Goal: Task Accomplishment & Management: Use online tool/utility

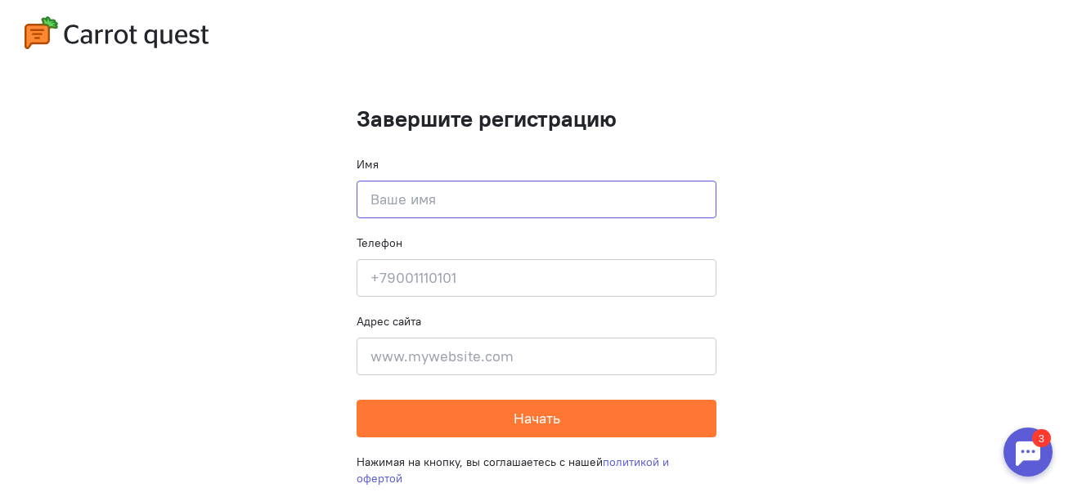
click at [393, 203] on input at bounding box center [537, 200] width 360 height 38
type input "L"
type input "[PERSON_NAME]"
click at [385, 279] on input at bounding box center [537, 278] width 360 height 38
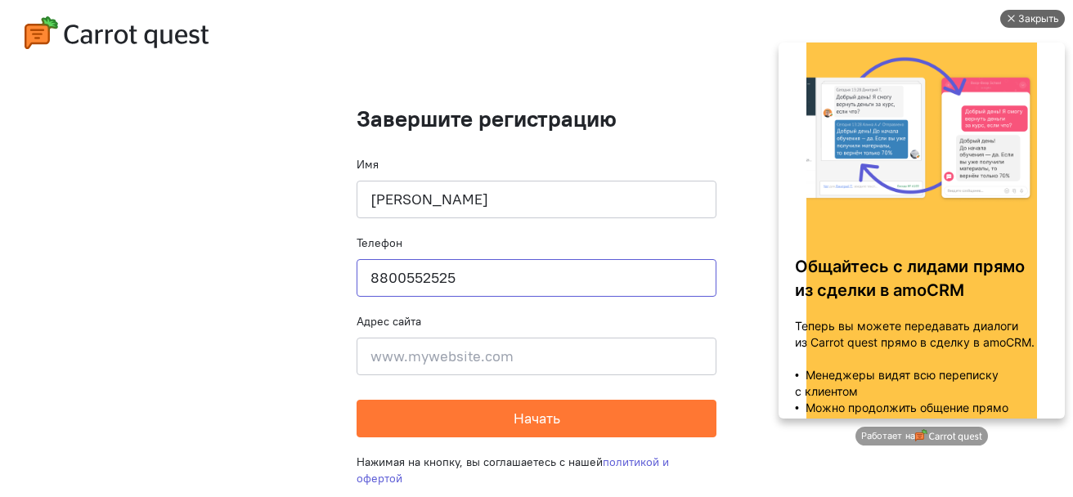
type input "8800552525"
click at [1034, 19] on div "Закрыть" at bounding box center [1038, 19] width 41 height 18
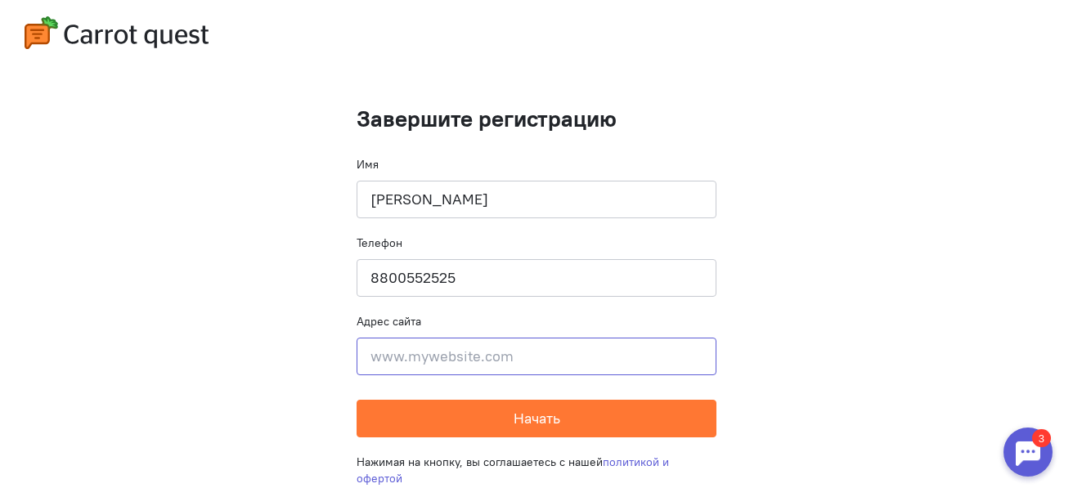
click at [454, 355] on input at bounding box center [537, 357] width 360 height 38
paste input "[URL][DOMAIN_NAME]"
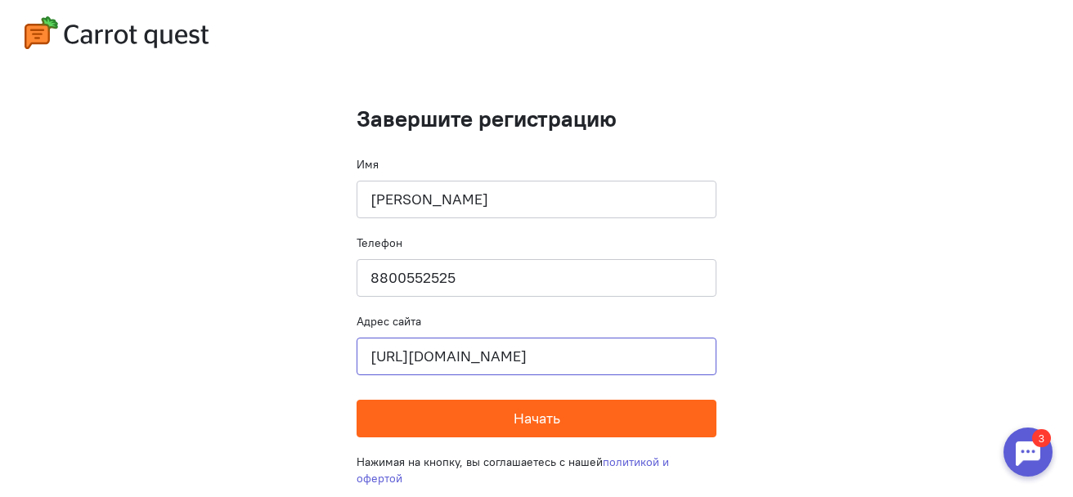
type input "[URL][DOMAIN_NAME]"
click at [528, 420] on span "Начать" at bounding box center [537, 418] width 47 height 19
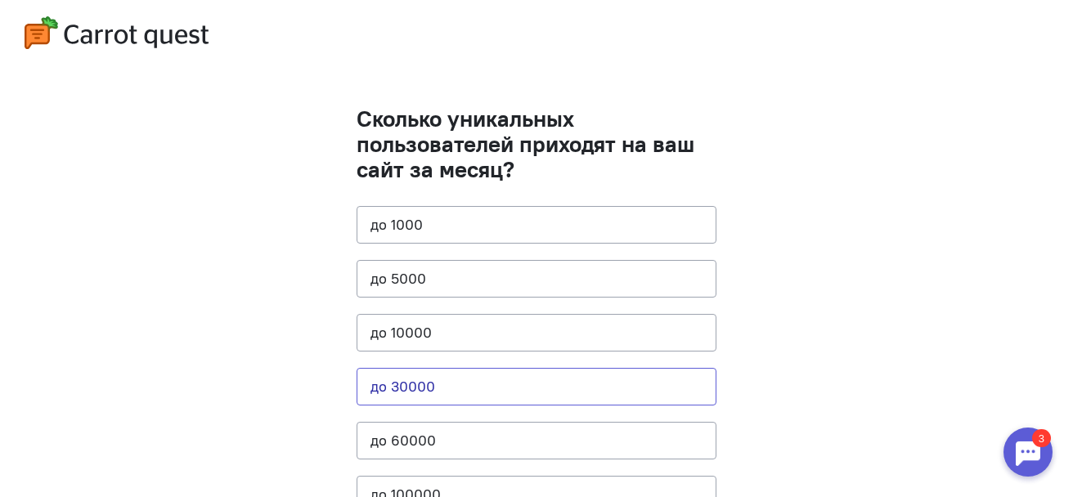
click at [453, 393] on button "до 30000" at bounding box center [537, 387] width 360 height 38
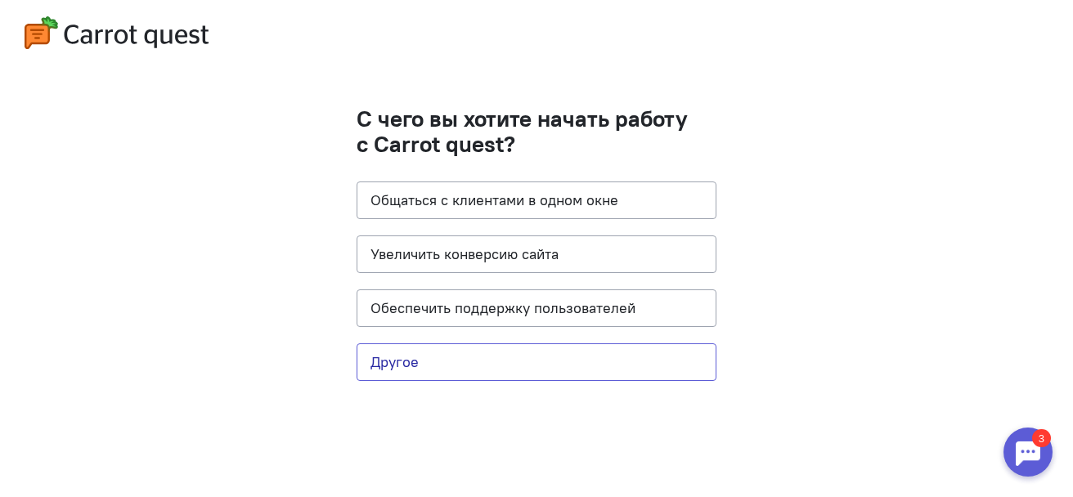
drag, startPoint x: 447, startPoint y: 361, endPoint x: 286, endPoint y: 298, distance: 173.0
click at [286, 299] on cq-questions "С чего вы хотите начать работу с Carrot quest? Общаться с клиентами в одном окн…" at bounding box center [536, 248] width 1073 height 497
drag, startPoint x: 438, startPoint y: 255, endPoint x: 418, endPoint y: 287, distance: 37.5
click at [438, 256] on button "Увеличить конверсию сайта" at bounding box center [537, 255] width 360 height 38
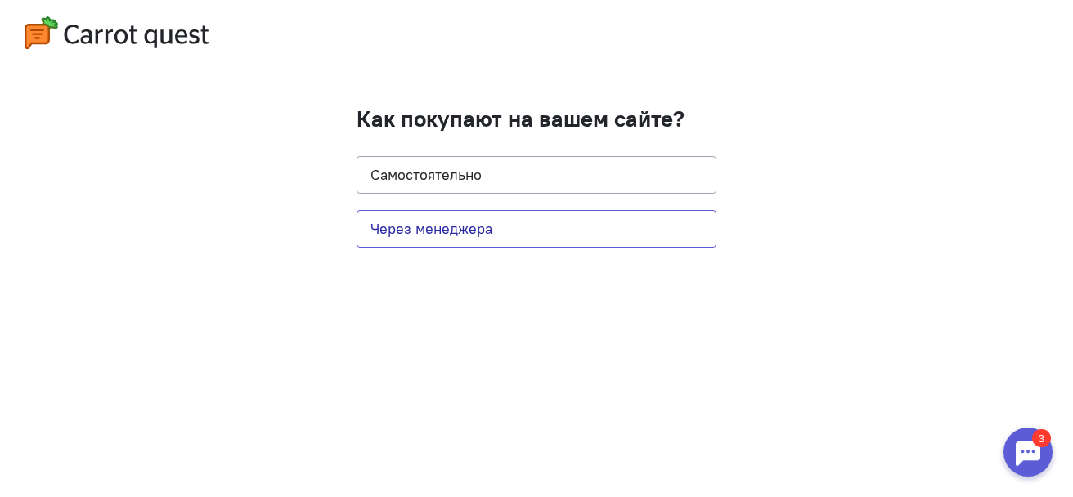
click at [566, 234] on button "Через менеджера" at bounding box center [537, 229] width 360 height 38
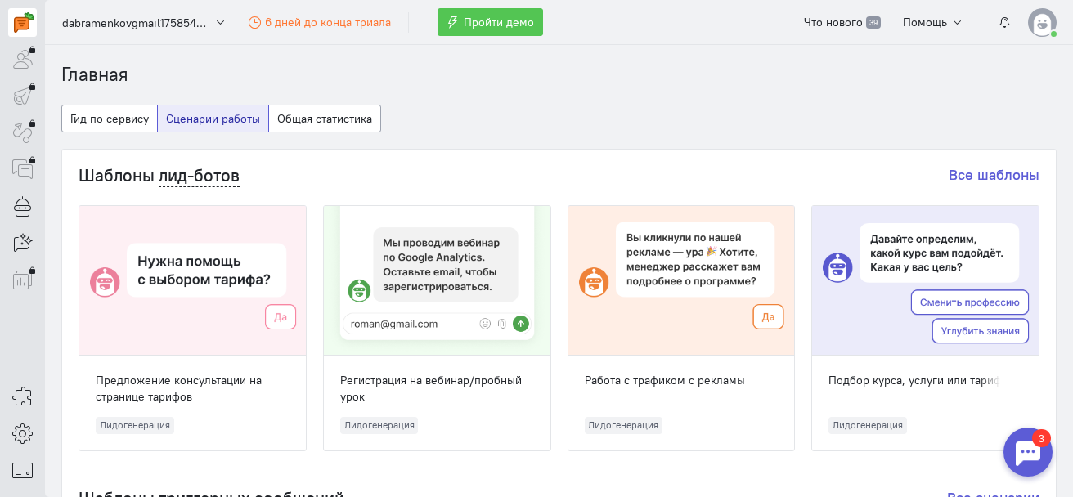
click at [496, 20] on span "Пройти демо" at bounding box center [499, 22] width 70 height 15
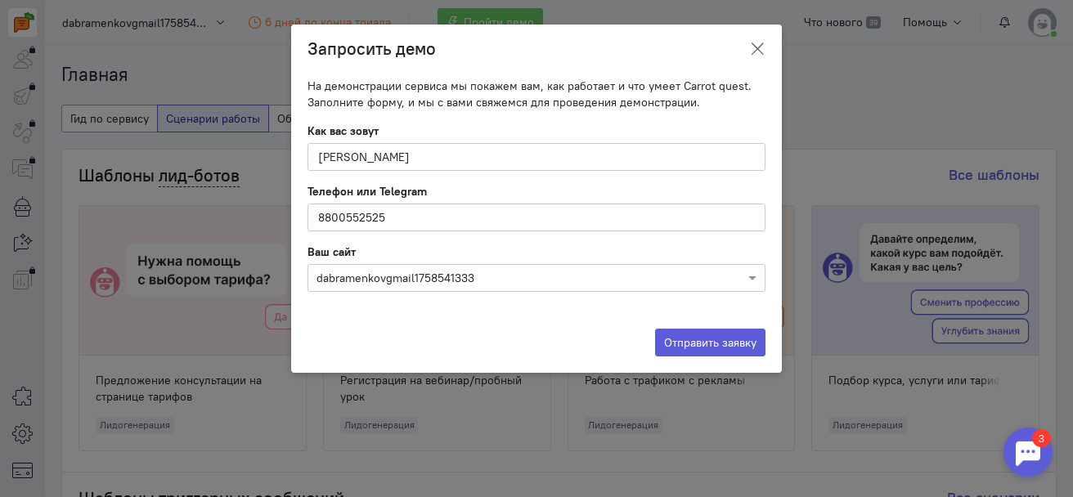
click at [753, 48] on icon at bounding box center [757, 49] width 16 height 16
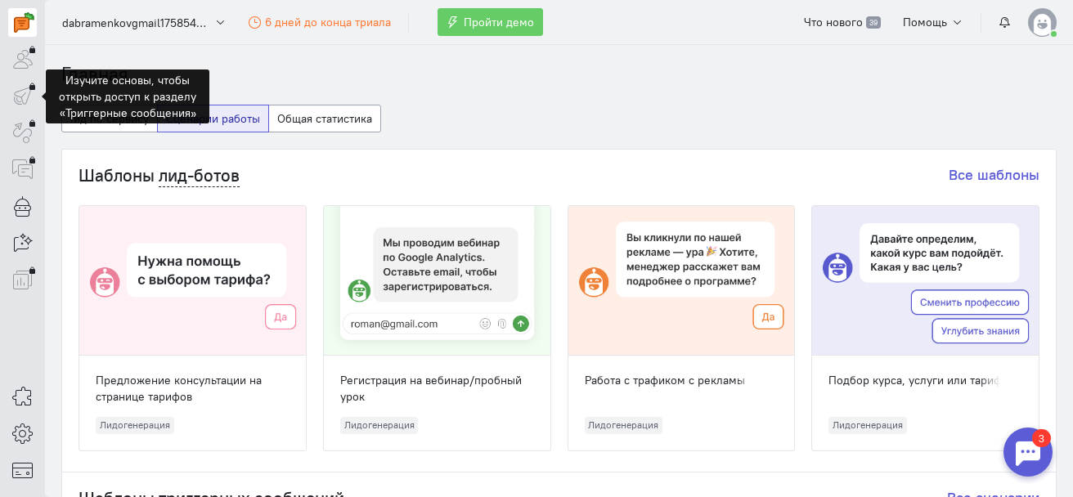
click at [22, 92] on div at bounding box center [22, 96] width 29 height 29
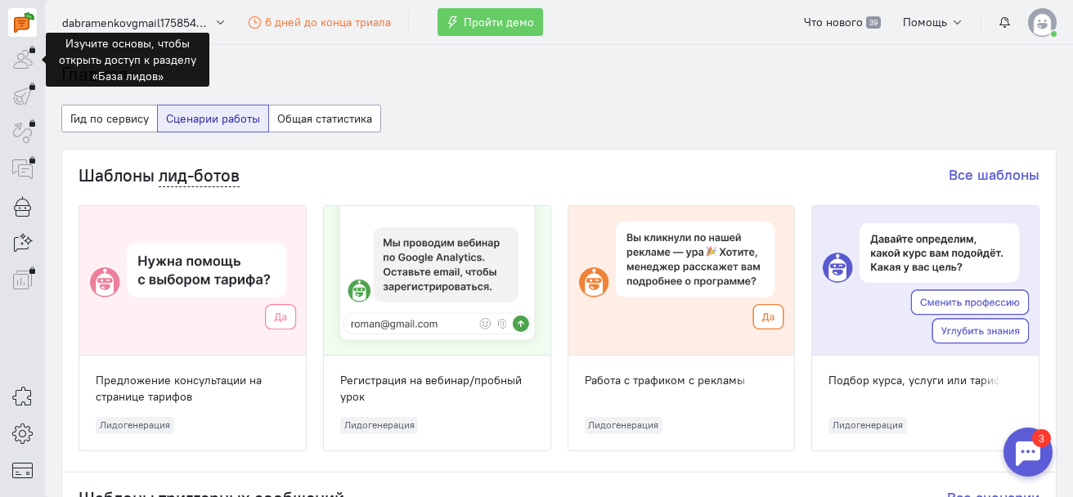
click at [24, 62] on div at bounding box center [22, 59] width 29 height 29
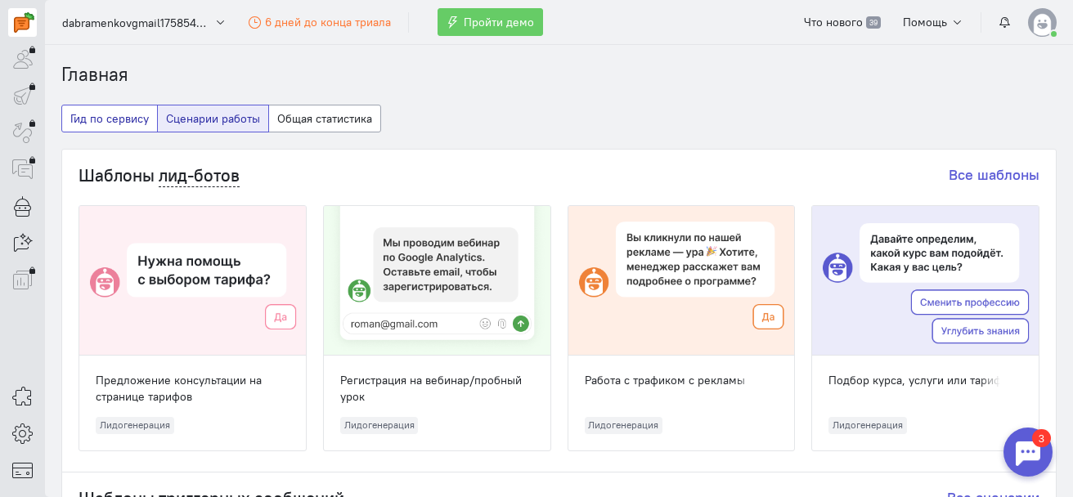
click at [96, 111] on button "Гид по сервису" at bounding box center [109, 119] width 97 height 28
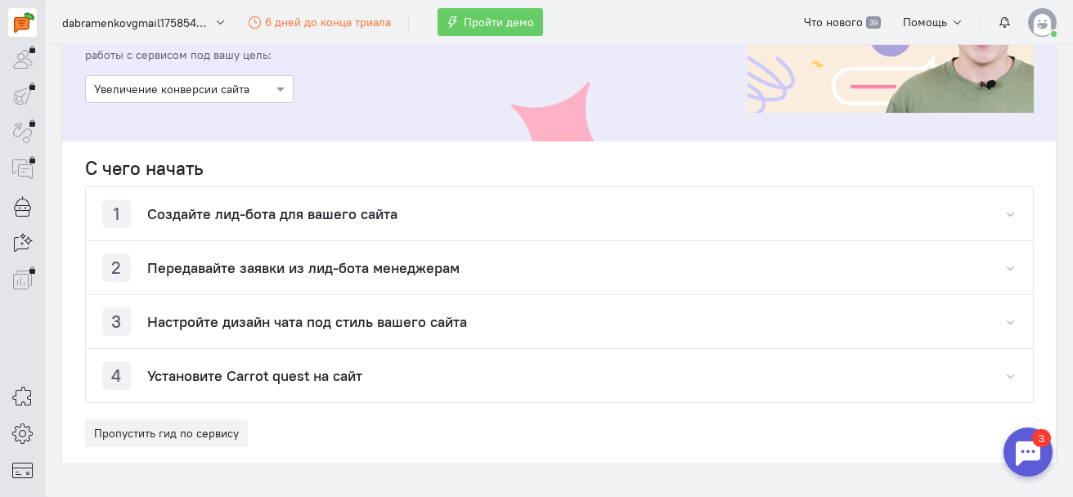
scroll to position [245, 0]
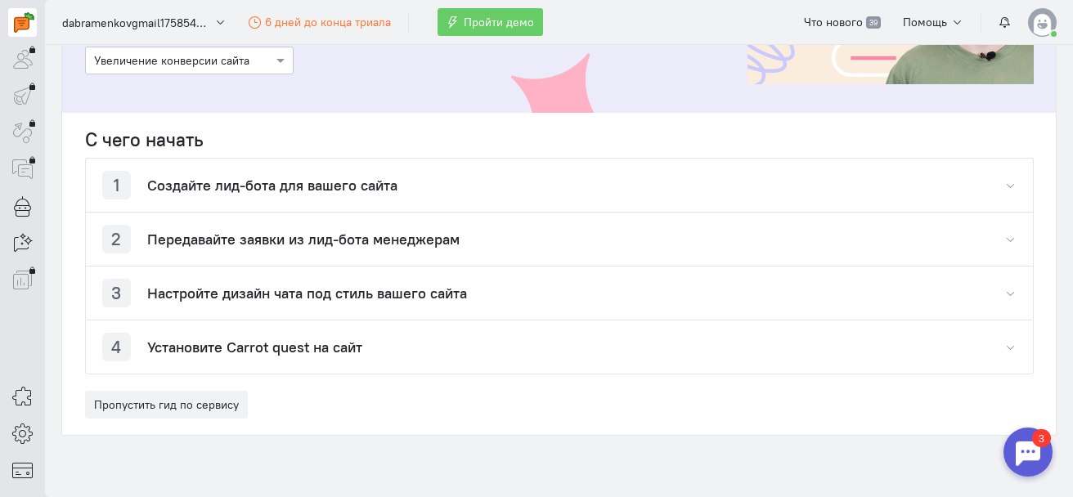
click at [230, 290] on h4 "Настройте дизайн чата под стиль вашего сайта" at bounding box center [307, 293] width 320 height 16
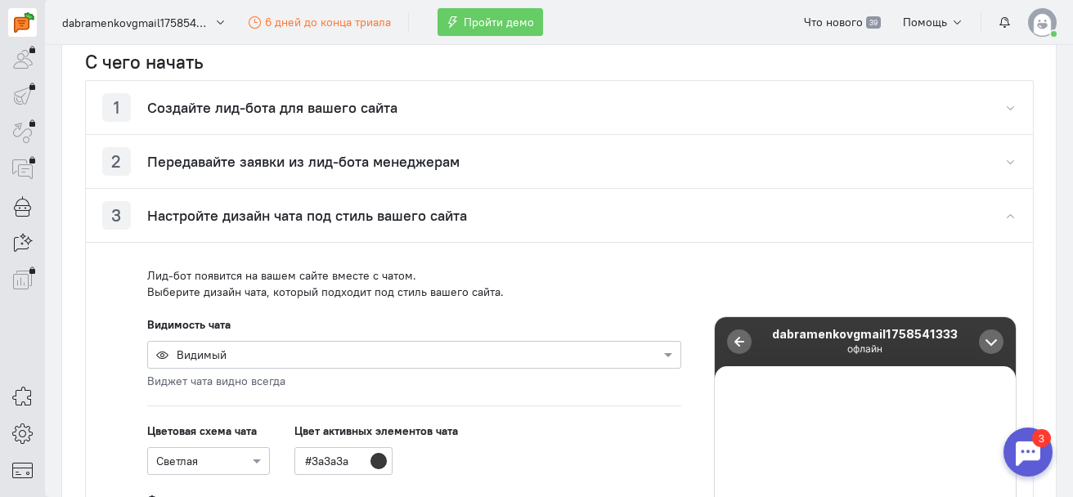
scroll to position [491, 0]
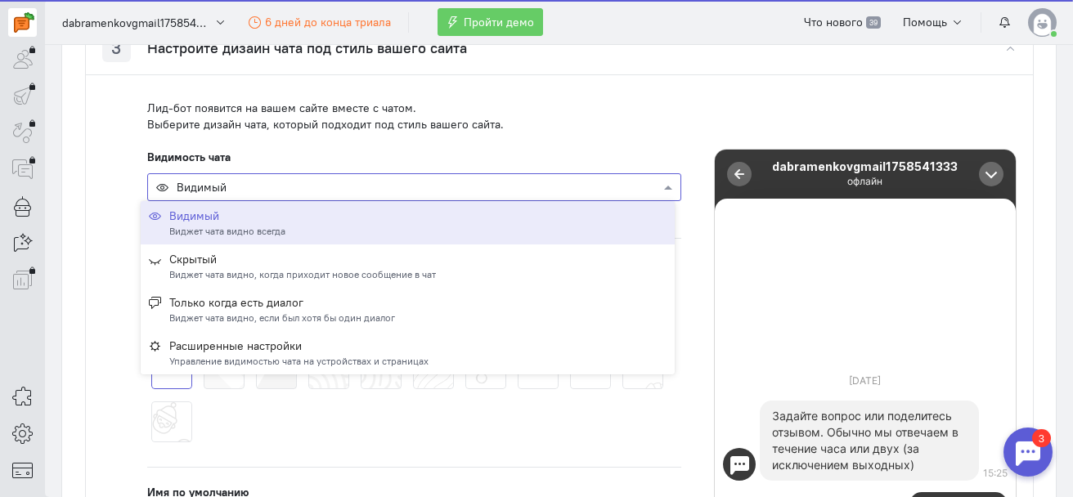
click at [245, 189] on div at bounding box center [414, 186] width 532 height 16
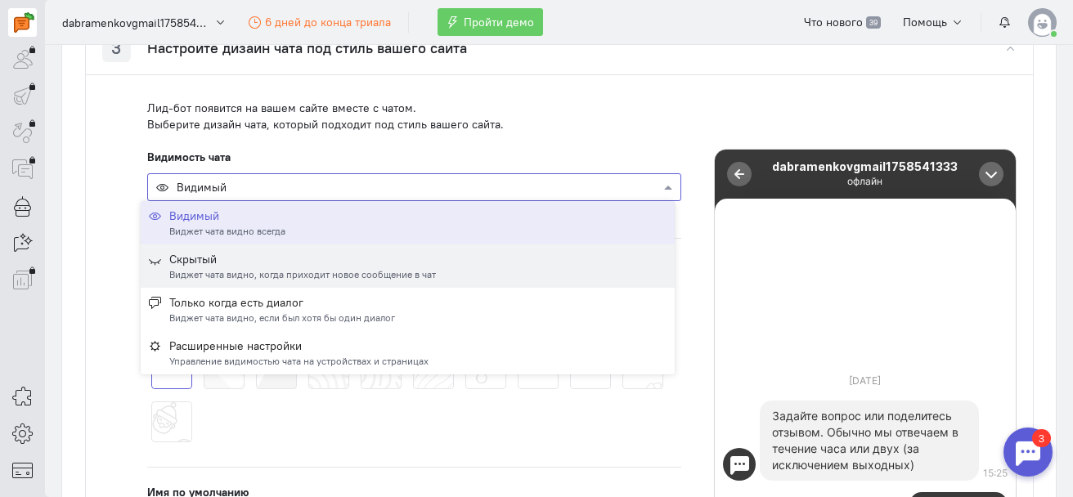
click at [235, 264] on div "Скрытый" at bounding box center [302, 259] width 267 height 16
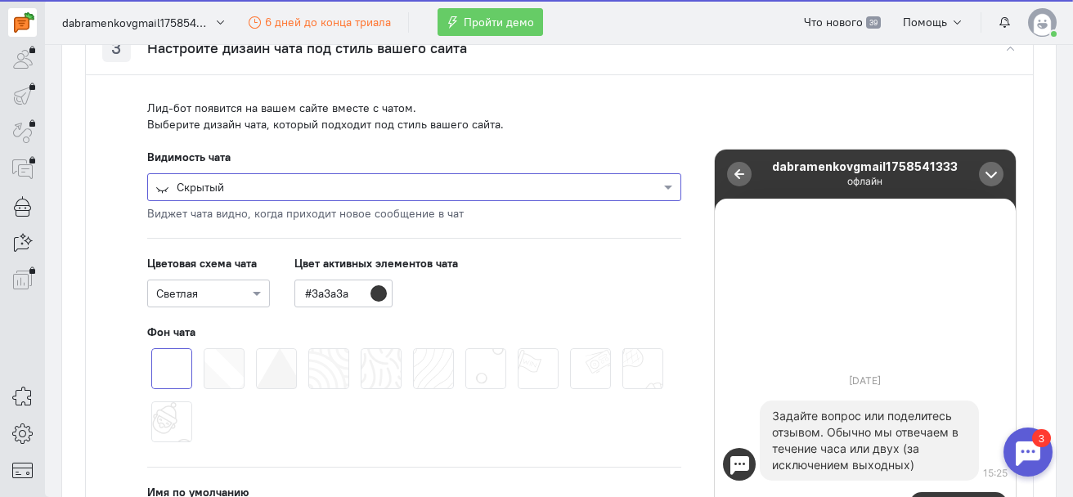
click at [575, 197] on div "Скрытый" at bounding box center [414, 187] width 534 height 28
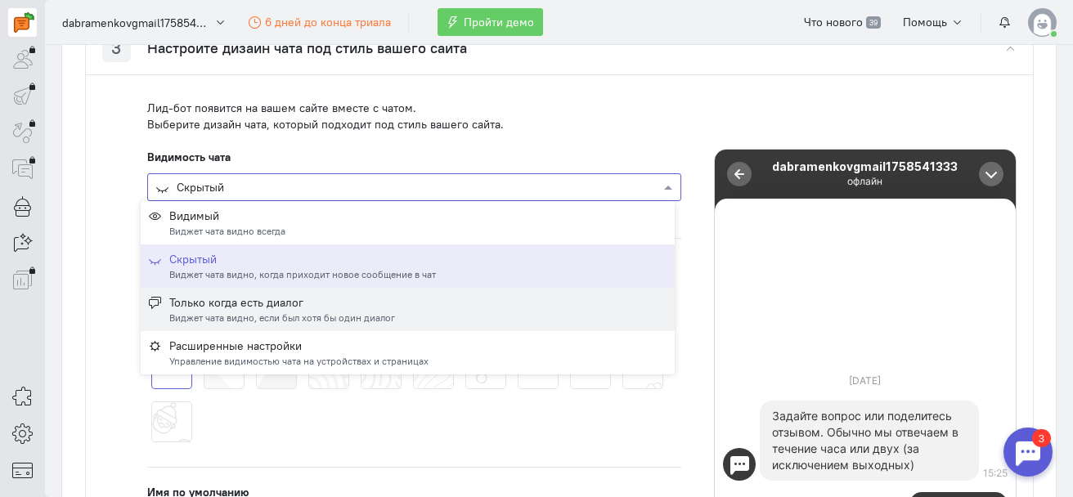
click at [545, 302] on div "Только когда есть диалог Виджет чата видно, если был хотя бы один диалог" at bounding box center [408, 309] width 518 height 30
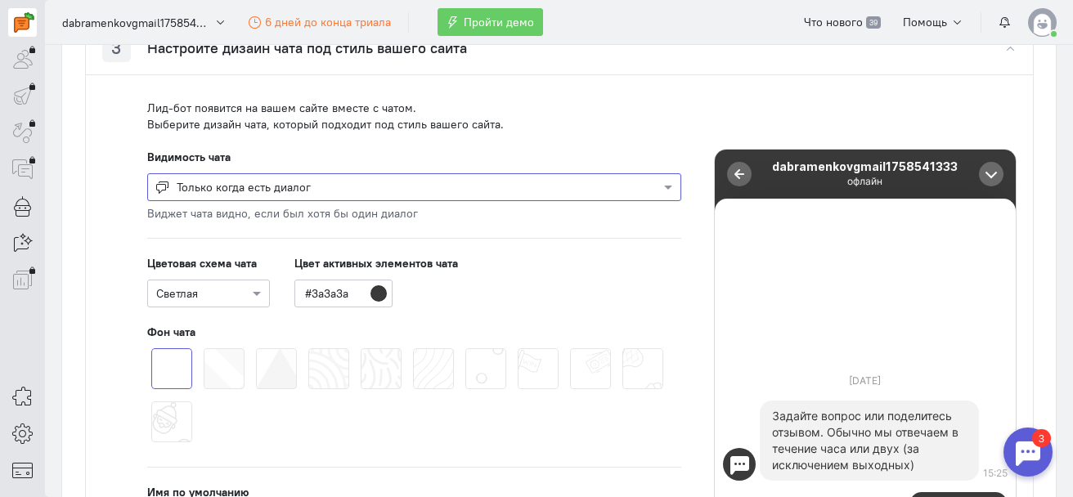
click at [508, 191] on div at bounding box center [414, 186] width 532 height 16
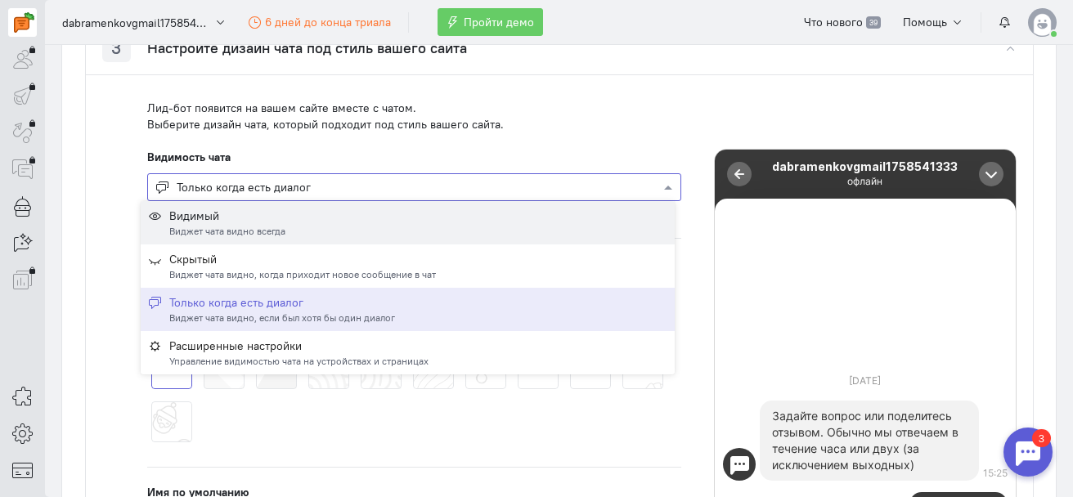
click at [517, 217] on div "Видимый Виджет чата видно всегда" at bounding box center [408, 223] width 518 height 30
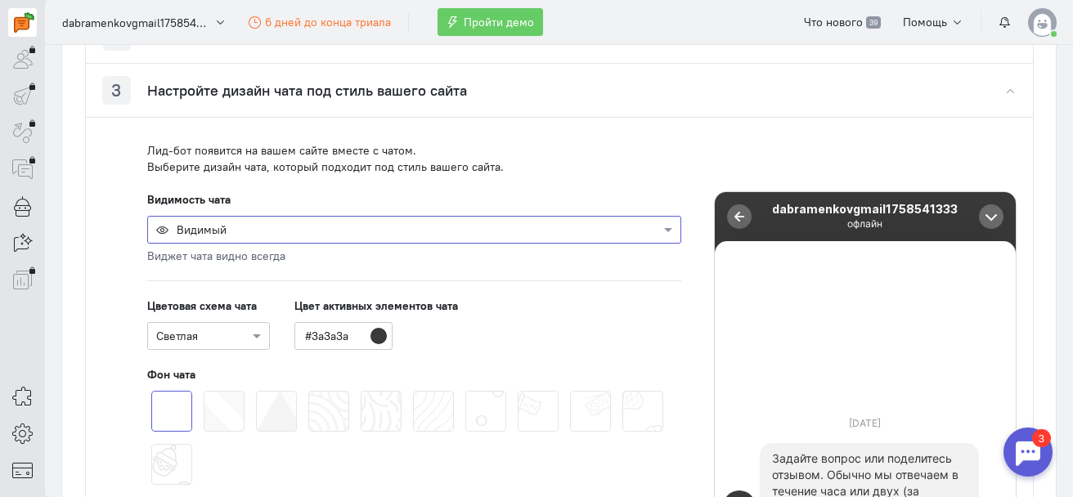
scroll to position [596, 0]
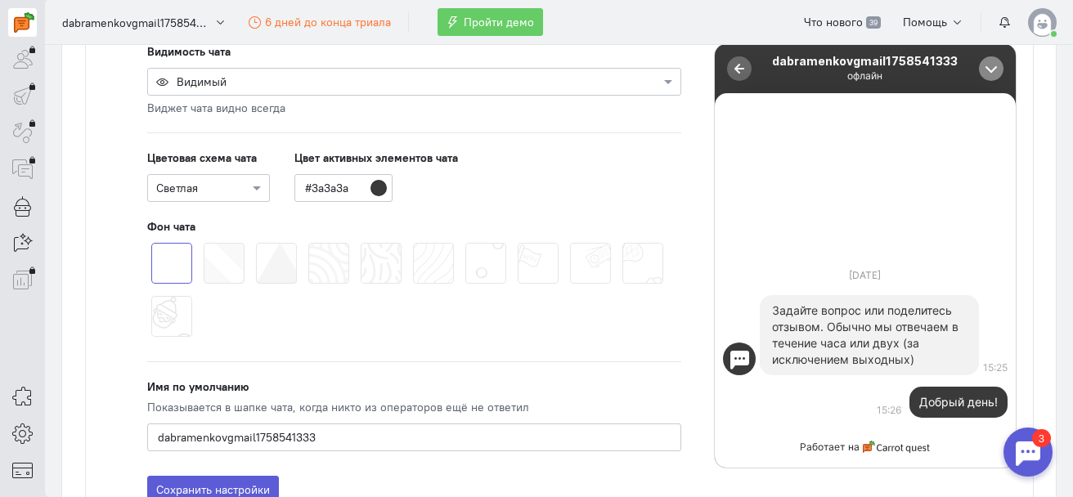
click at [990, 70] on div at bounding box center [993, 69] width 7 height 7
click at [737, 65] on div at bounding box center [739, 69] width 16 height 16
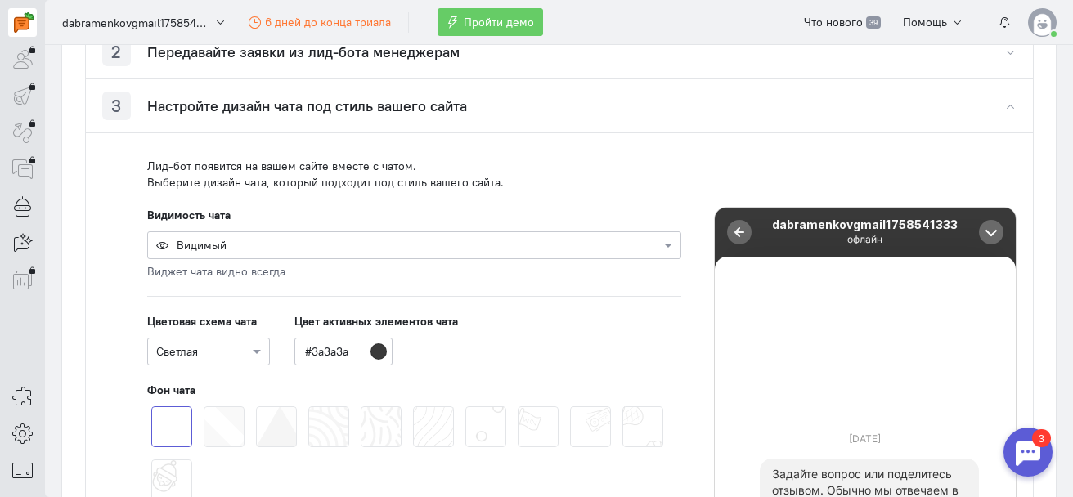
scroll to position [269, 0]
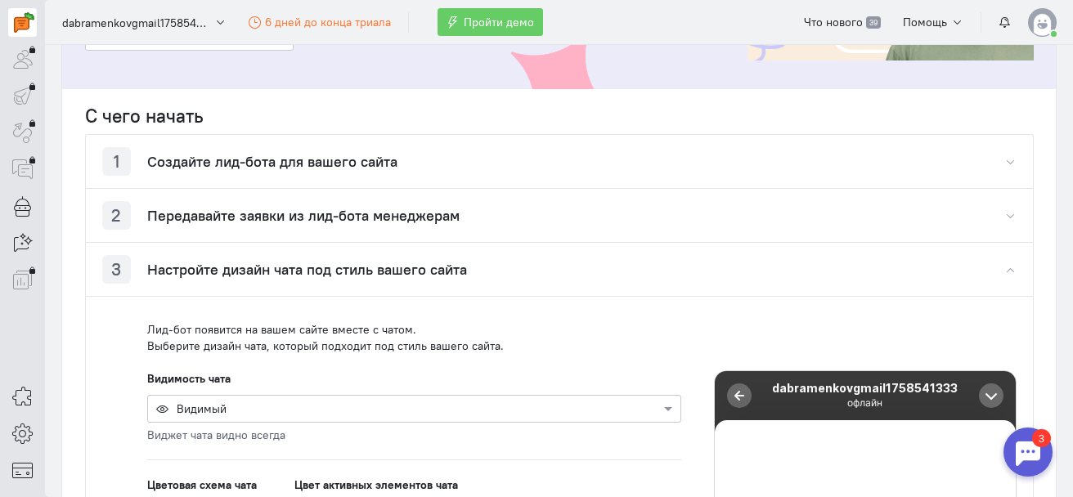
click at [417, 223] on h4 "Передавайте заявки из лид-бота менеджерам" at bounding box center [303, 216] width 312 height 16
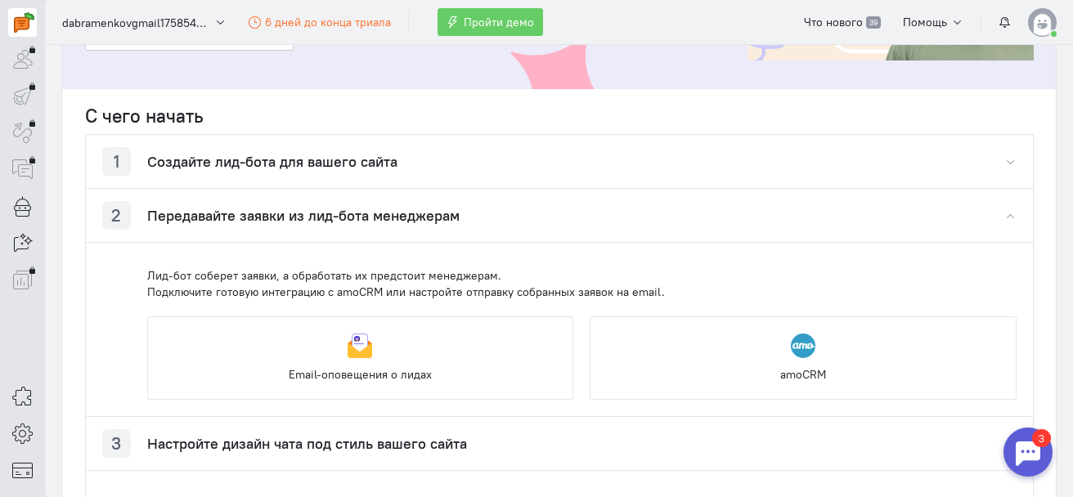
click at [539, 170] on div "1 Создайте лид-бота для вашего сайта" at bounding box center [559, 161] width 947 height 53
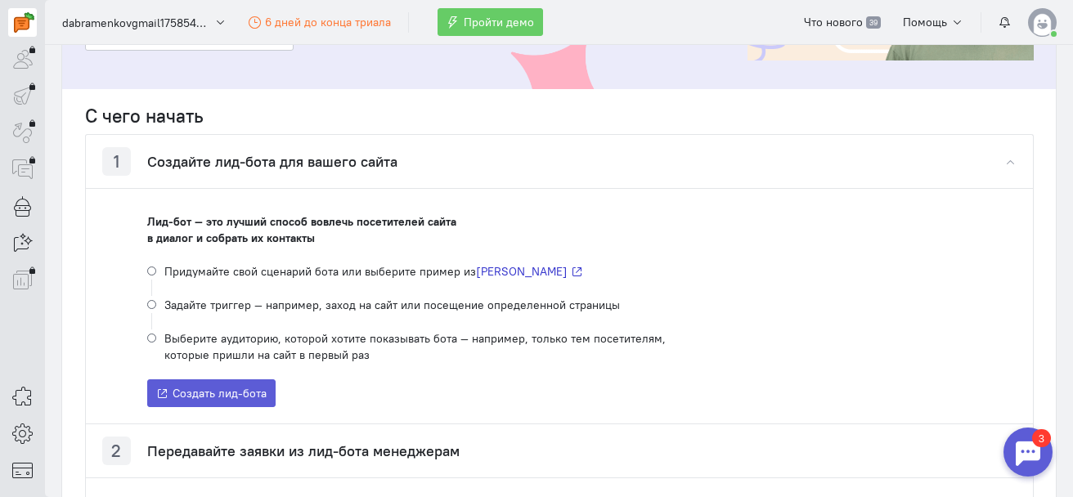
click at [165, 272] on span "Придумайте свой сценарий бота или выберите пример из" at bounding box center [320, 271] width 312 height 16
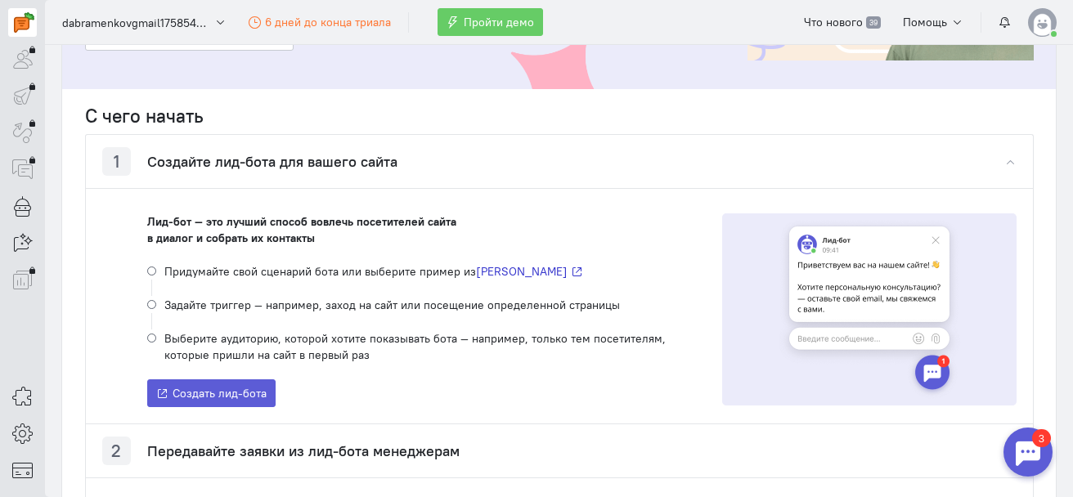
click at [149, 272] on li "Придумайте свой сценарий бота или выберите пример из [PERSON_NAME]" at bounding box center [406, 280] width 519 height 34
click at [181, 400] on span "Создать лид-бота" at bounding box center [220, 393] width 94 height 15
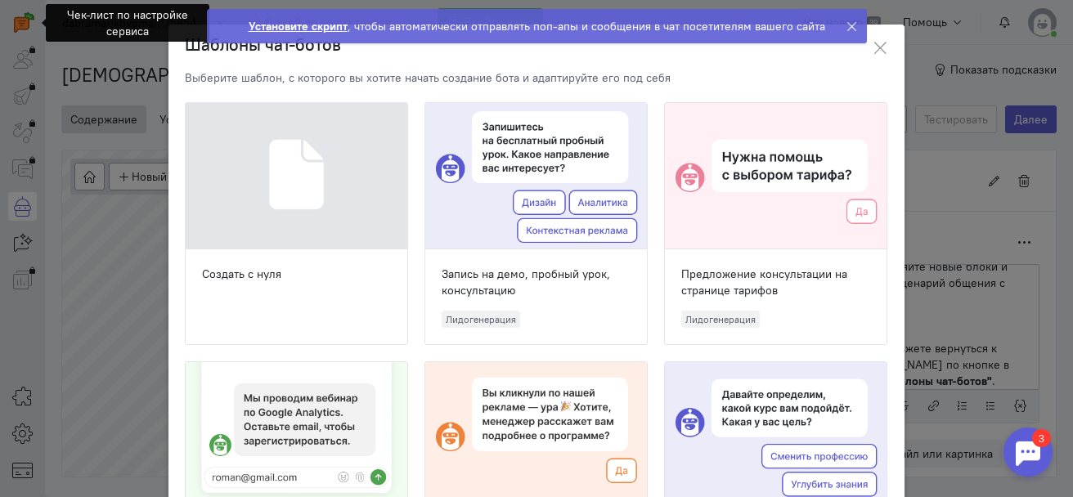
click at [511, 296] on div "Запись на демо, пробный урок, консультацию" at bounding box center [536, 282] width 189 height 33
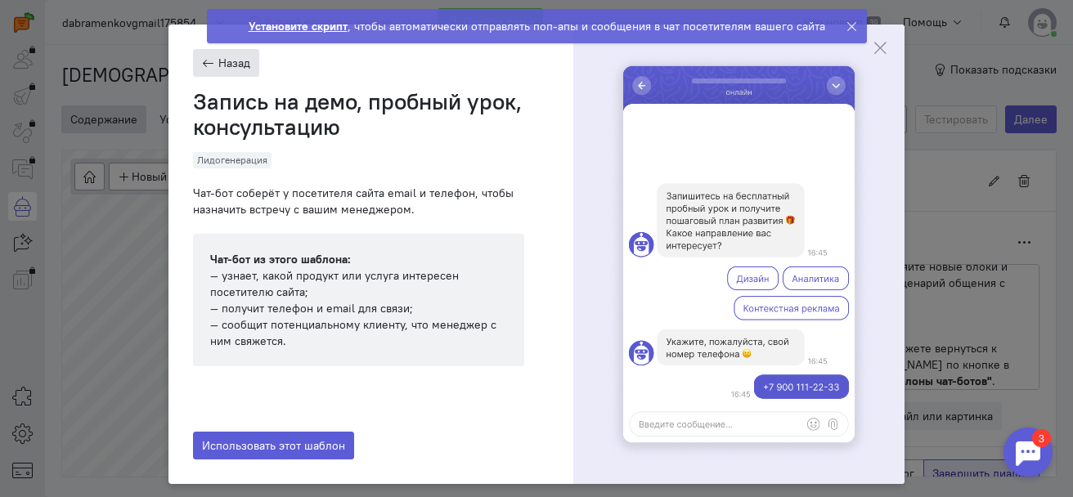
click at [213, 70] on button "Назад" at bounding box center [226, 63] width 66 height 28
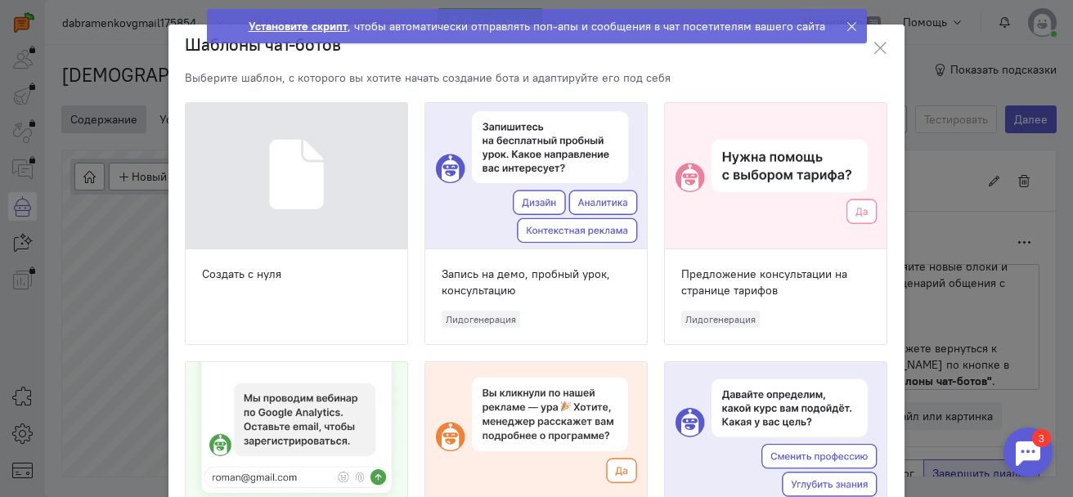
click at [249, 215] on div at bounding box center [297, 176] width 222 height 146
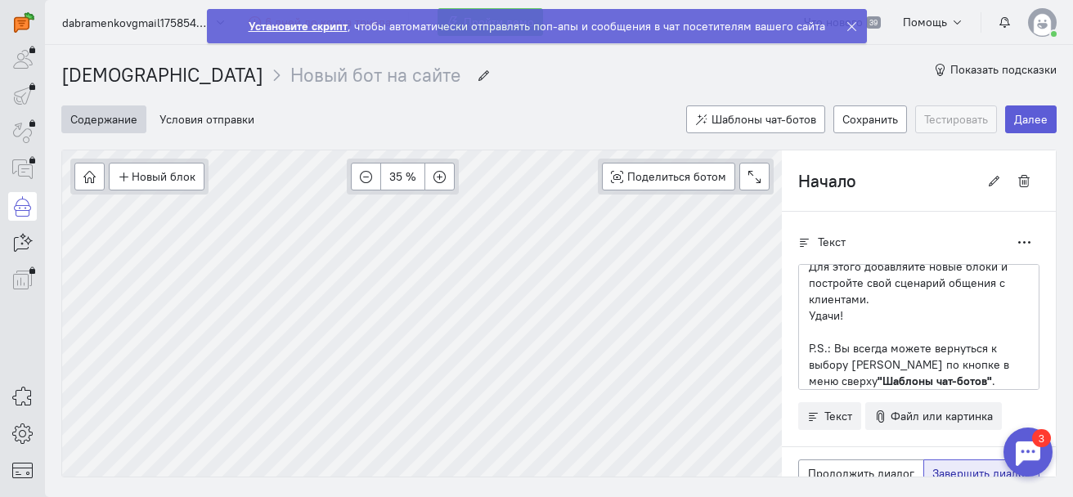
click at [1035, 452] on div at bounding box center [1027, 452] width 49 height 49
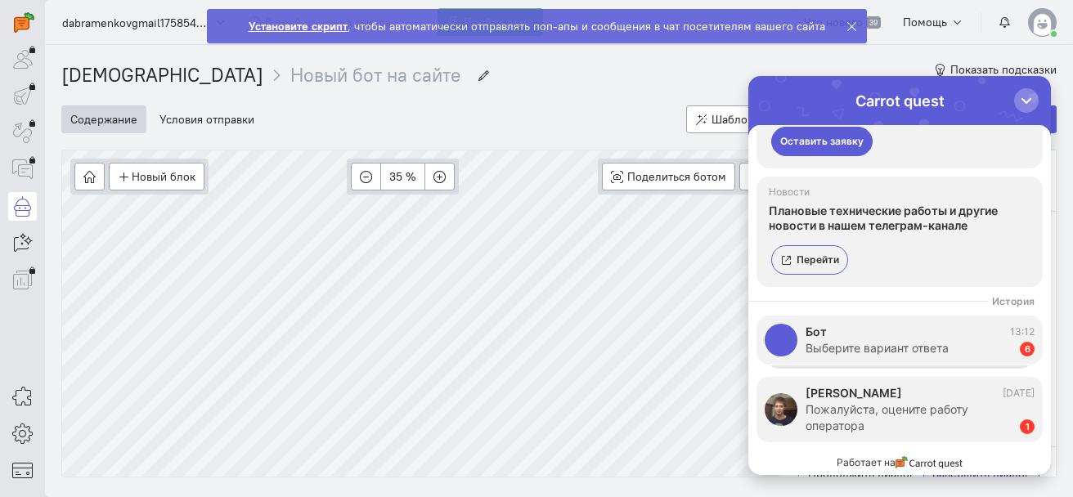
scroll to position [147, 0]
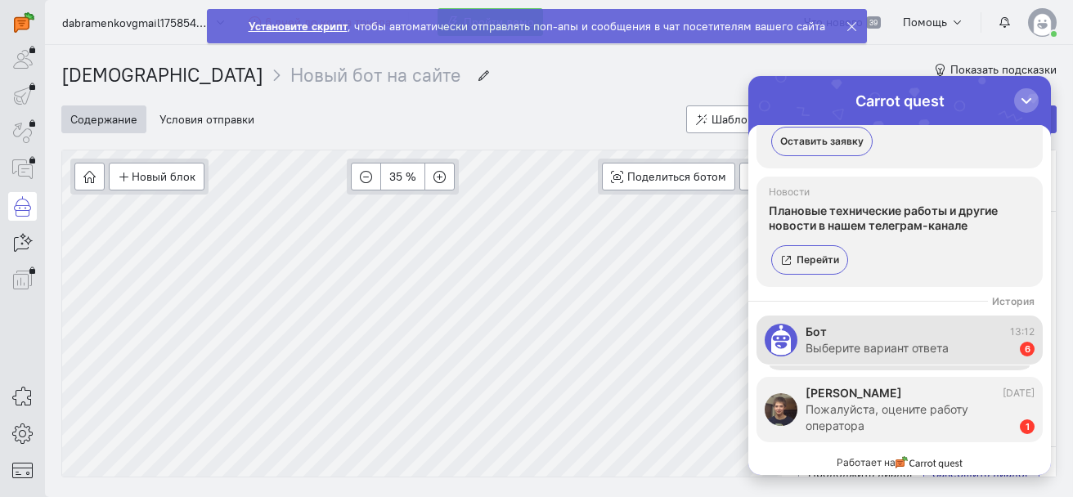
click at [889, 351] on div "Выберите вариант ответа" at bounding box center [877, 348] width 143 height 16
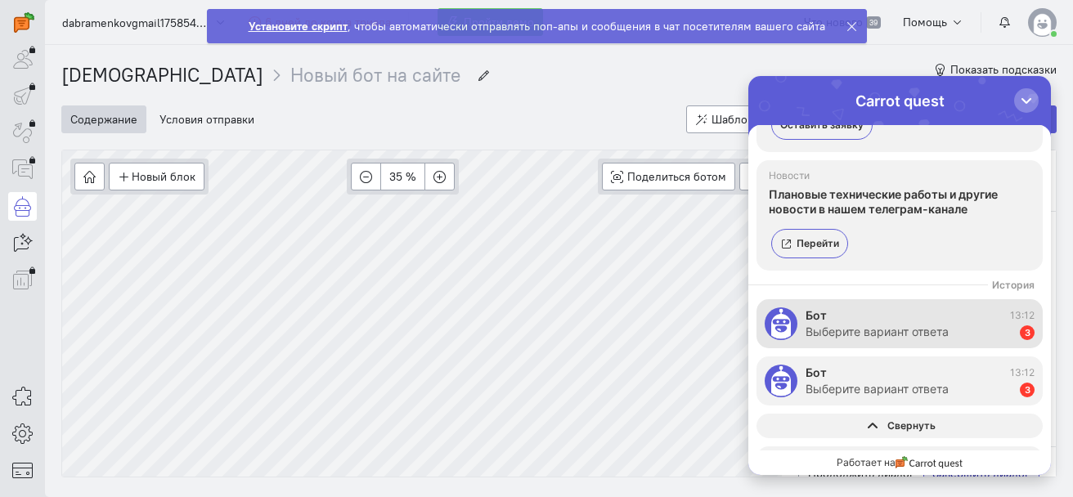
click at [907, 326] on div "Выберите вариант ответа" at bounding box center [877, 332] width 143 height 16
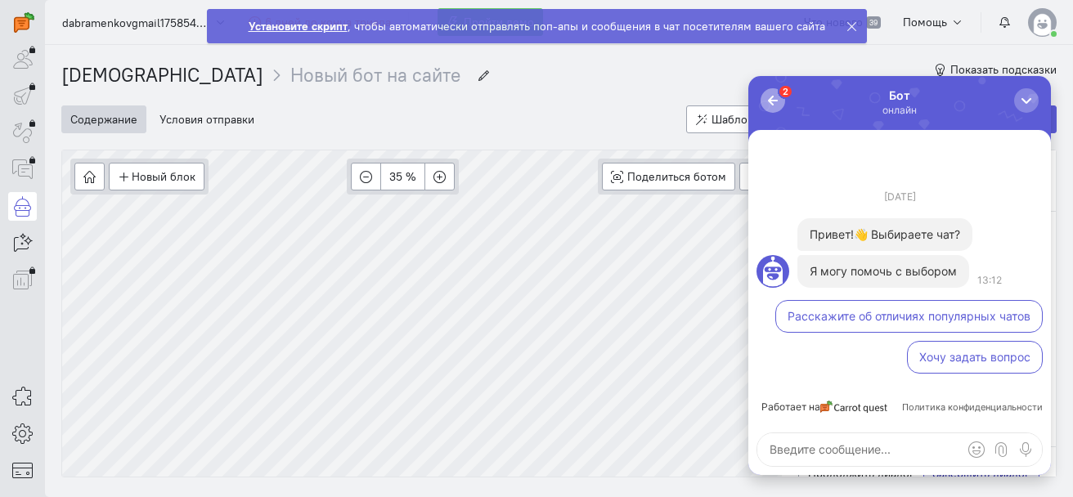
click at [767, 102] on div "button" at bounding box center [773, 100] width 16 height 16
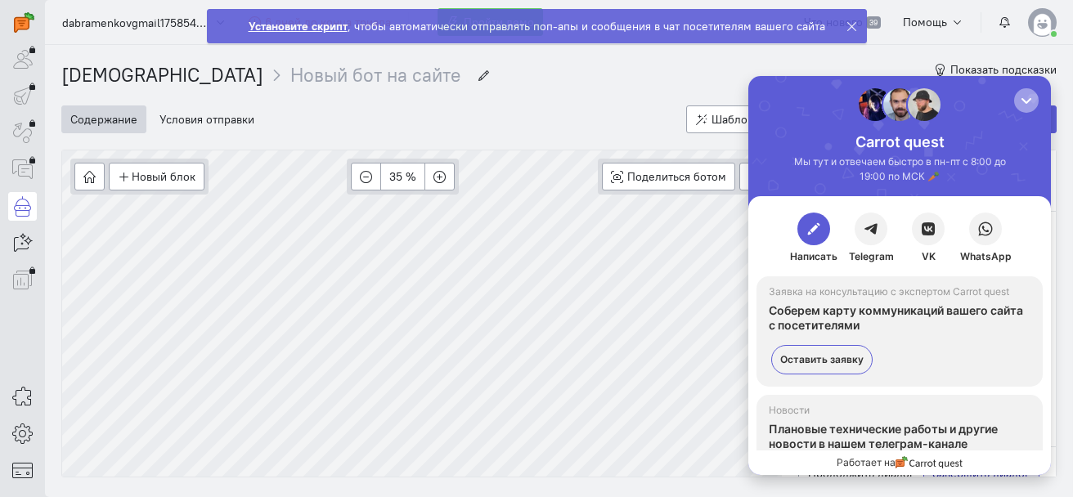
click at [1017, 106] on button "button" at bounding box center [1026, 100] width 25 height 25
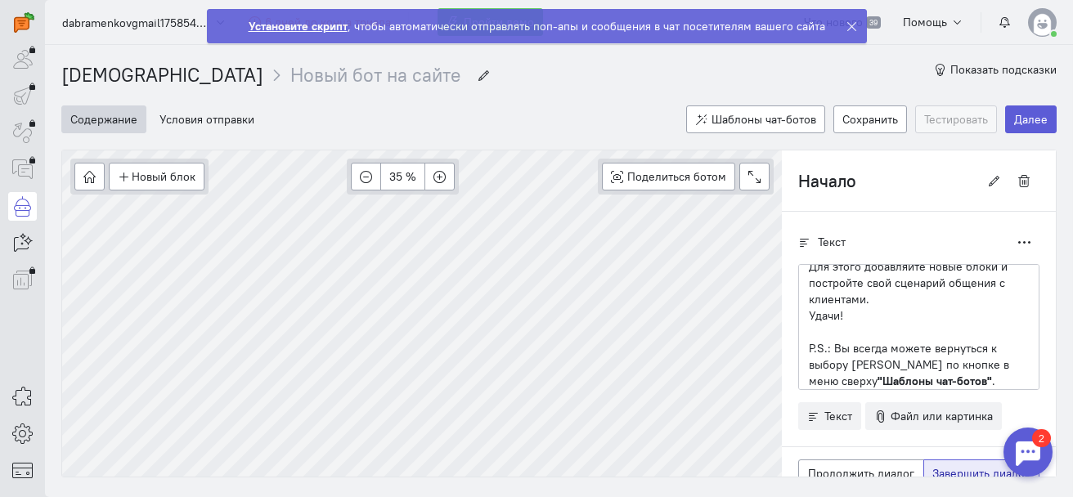
scroll to position [0, 0]
click at [712, 120] on span "Шаблоны чат-ботов" at bounding box center [764, 119] width 105 height 15
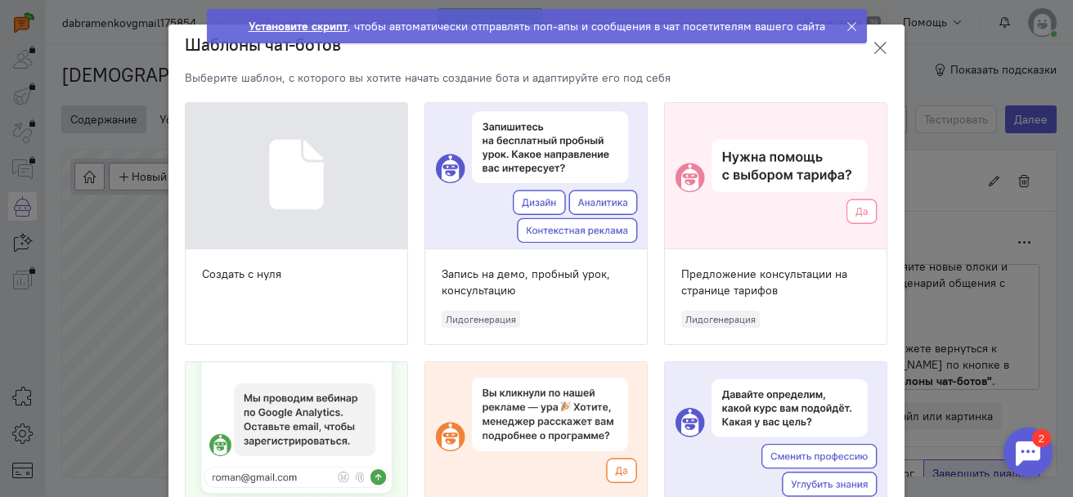
click at [878, 49] on icon at bounding box center [880, 48] width 16 height 16
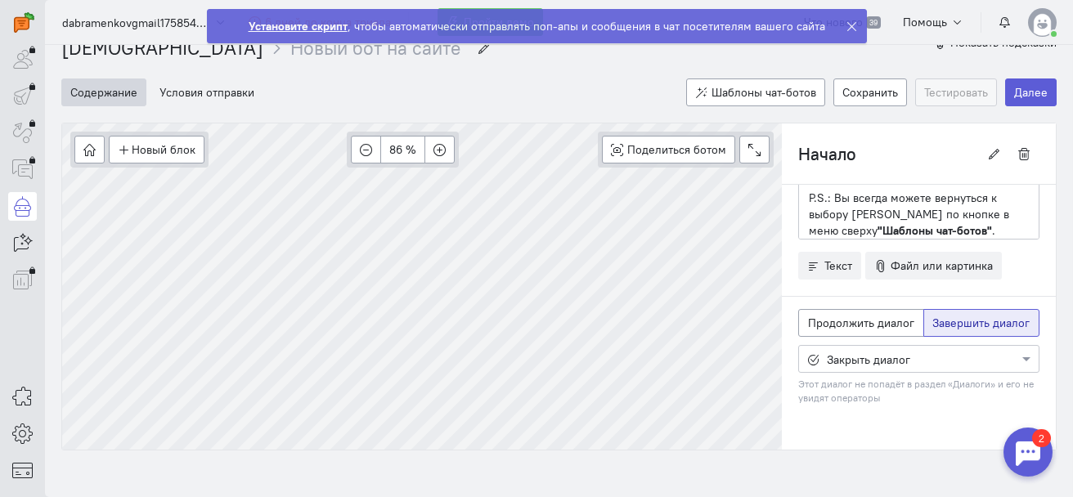
scroll to position [38, 0]
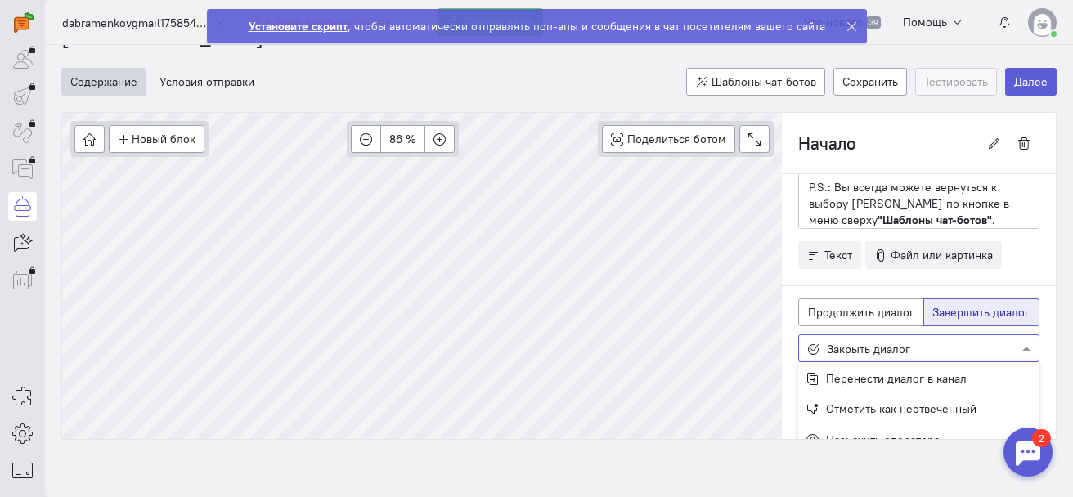
click at [853, 354] on div at bounding box center [919, 347] width 240 height 16
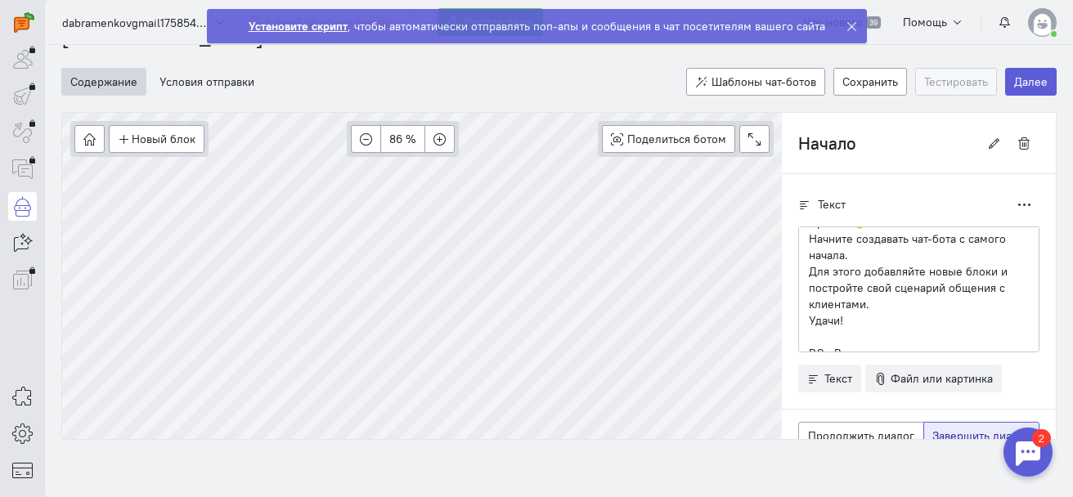
scroll to position [0, 0]
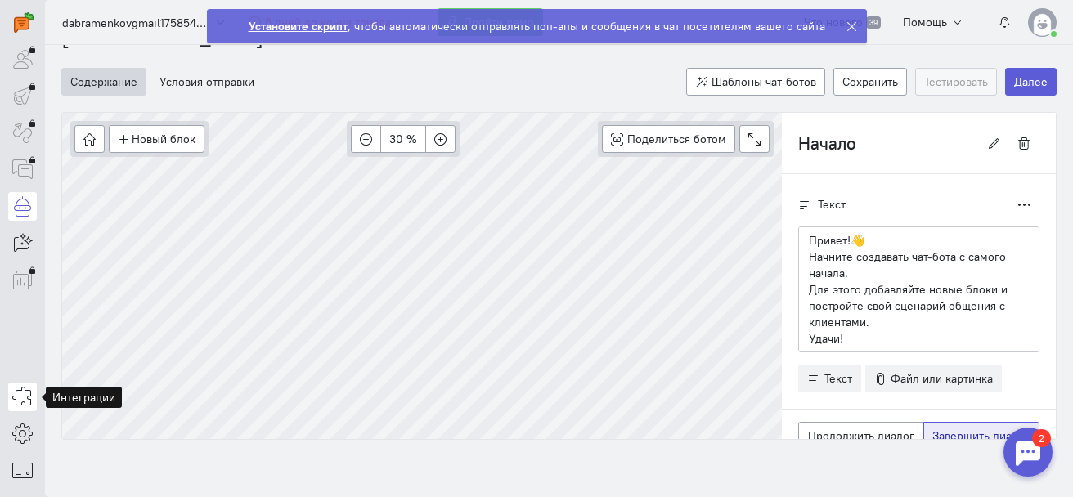
click at [20, 396] on icon at bounding box center [22, 397] width 20 height 20
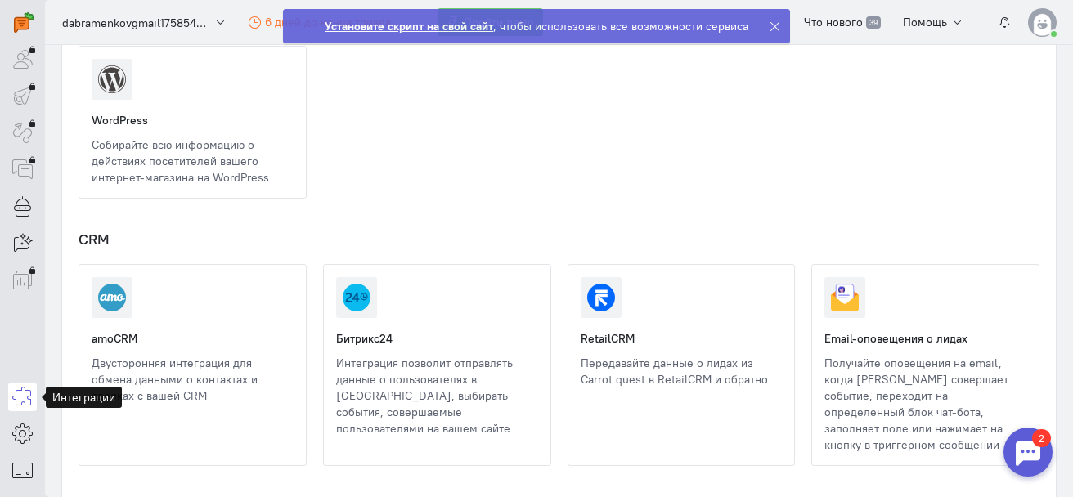
scroll to position [981, 0]
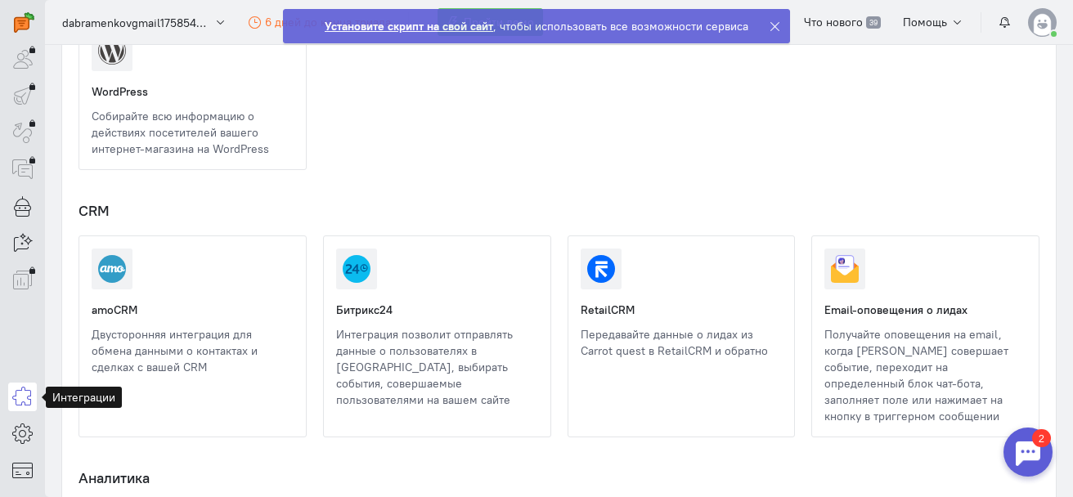
click at [336, 408] on link at bounding box center [336, 408] width 0 height 0
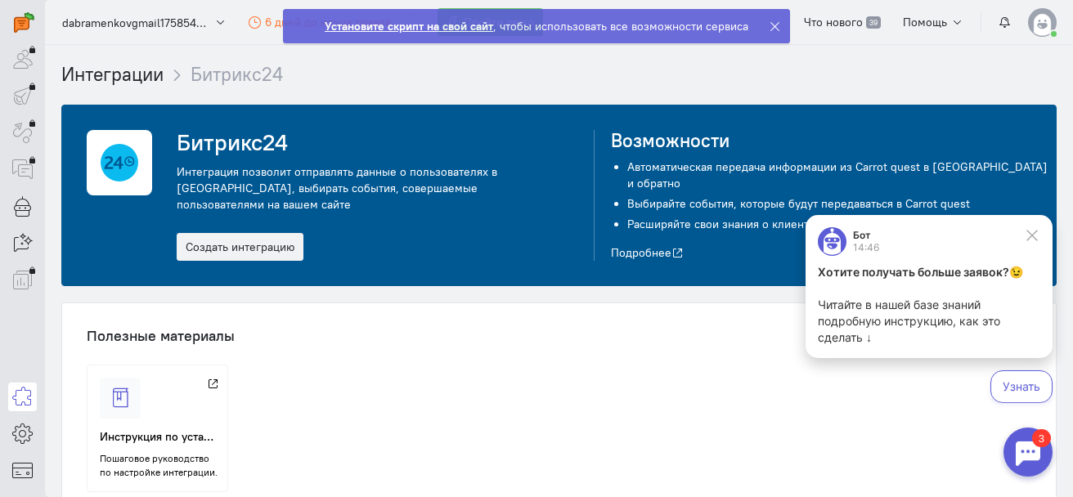
scroll to position [82, 0]
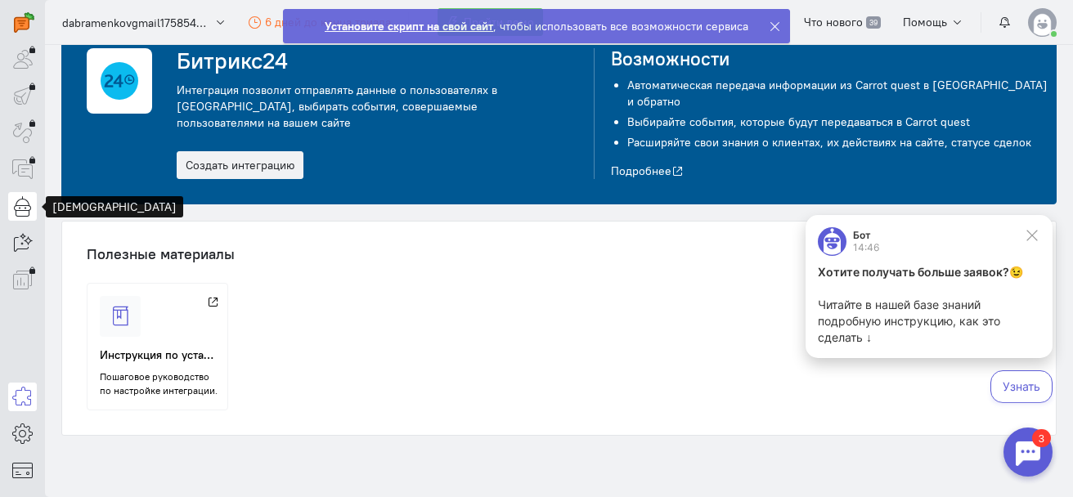
click at [26, 206] on icon at bounding box center [22, 206] width 20 height 20
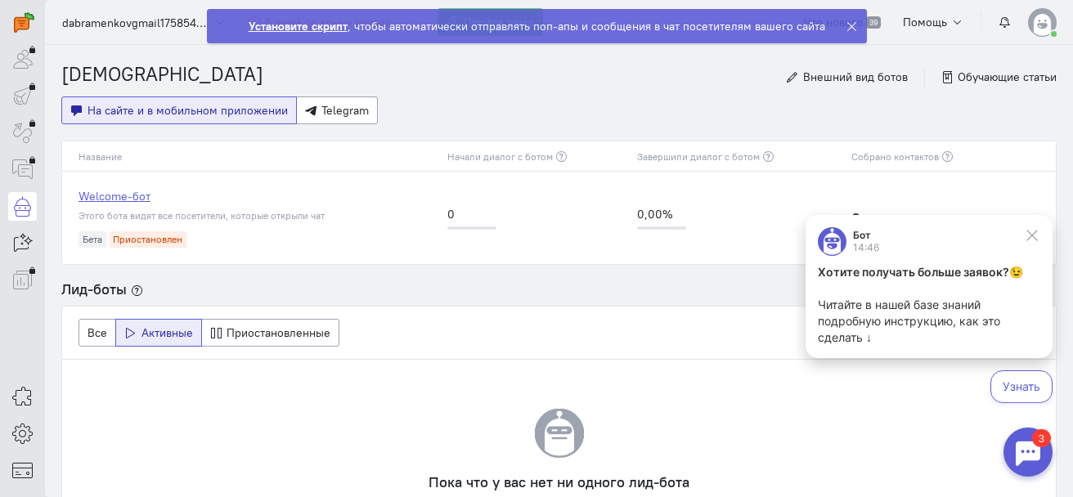
click at [114, 192] on link "Welcome-бот" at bounding box center [255, 196] width 352 height 16
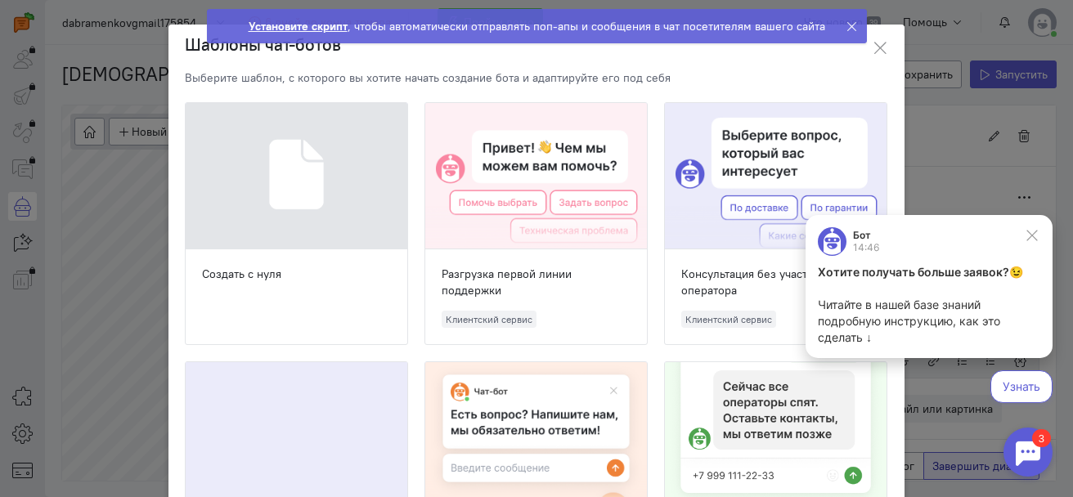
scroll to position [61, 0]
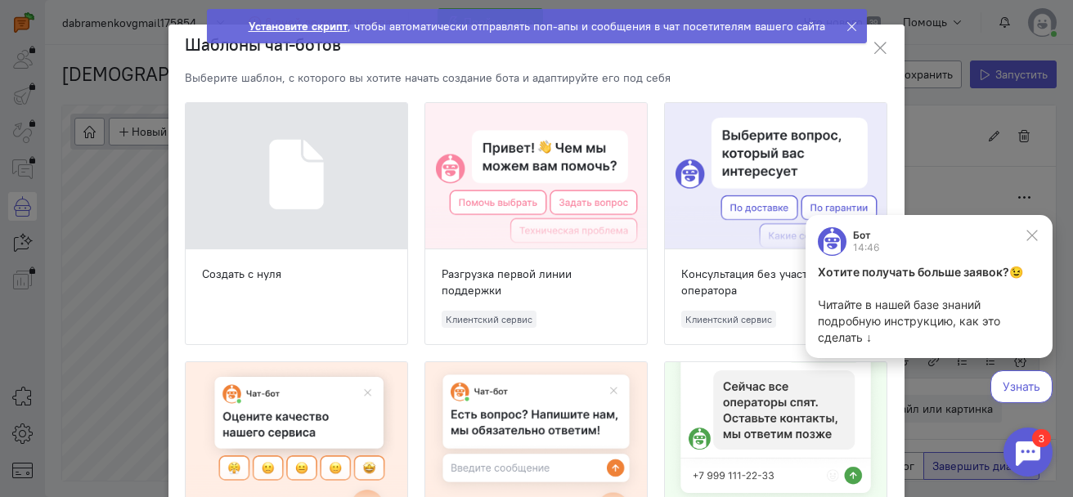
click at [546, 158] on div at bounding box center [536, 176] width 222 height 146
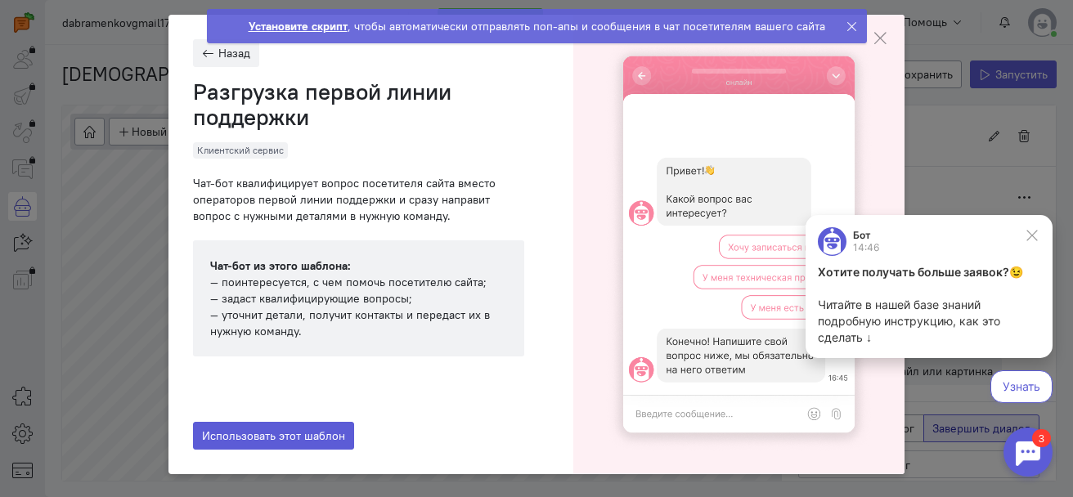
scroll to position [11, 0]
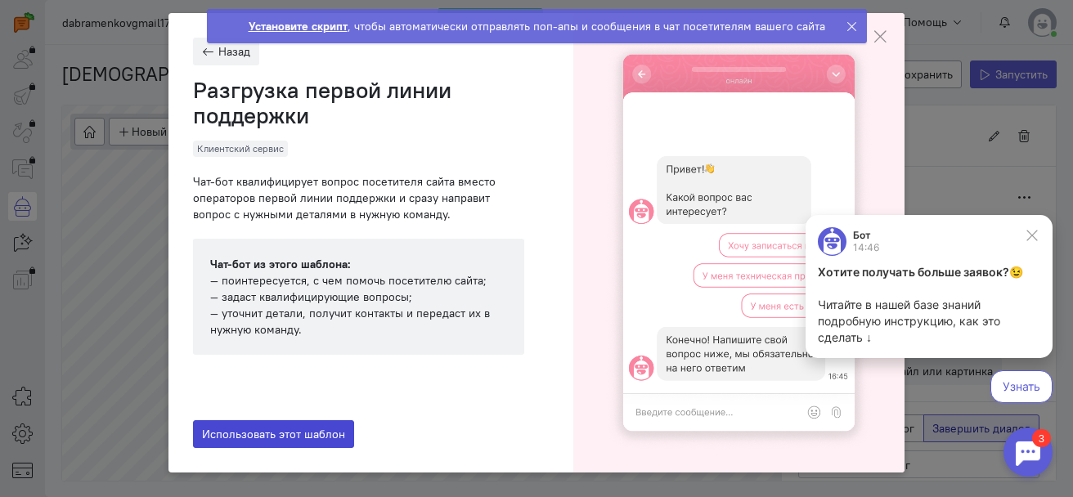
click at [254, 420] on button "Использовать этот шаблон" at bounding box center [273, 434] width 161 height 28
radio input "true"
radio input "false"
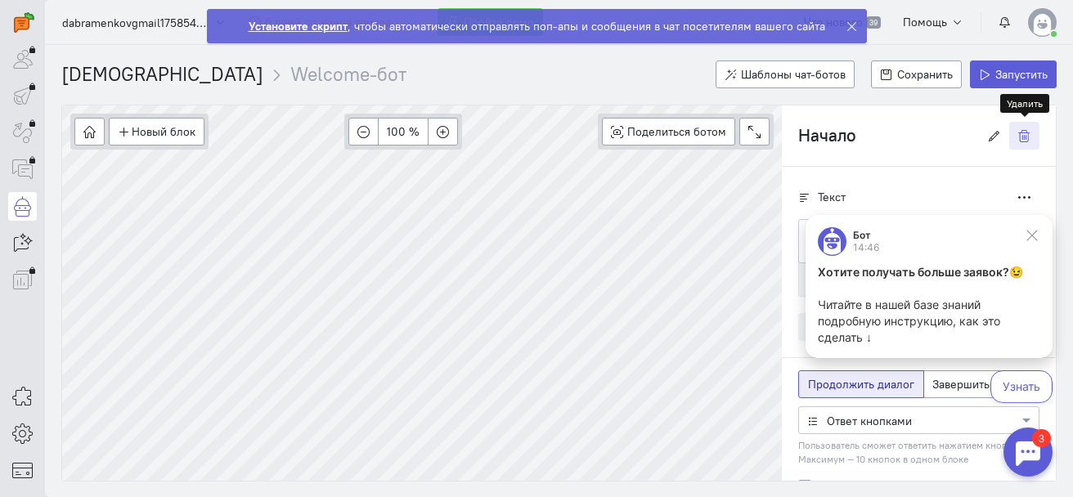
drag, startPoint x: 135, startPoint y: 147, endPoint x: 1027, endPoint y: 137, distance: 892.3
click at [1033, 137] on button "button" at bounding box center [1024, 136] width 30 height 28
click at [770, 137] on button at bounding box center [754, 132] width 30 height 28
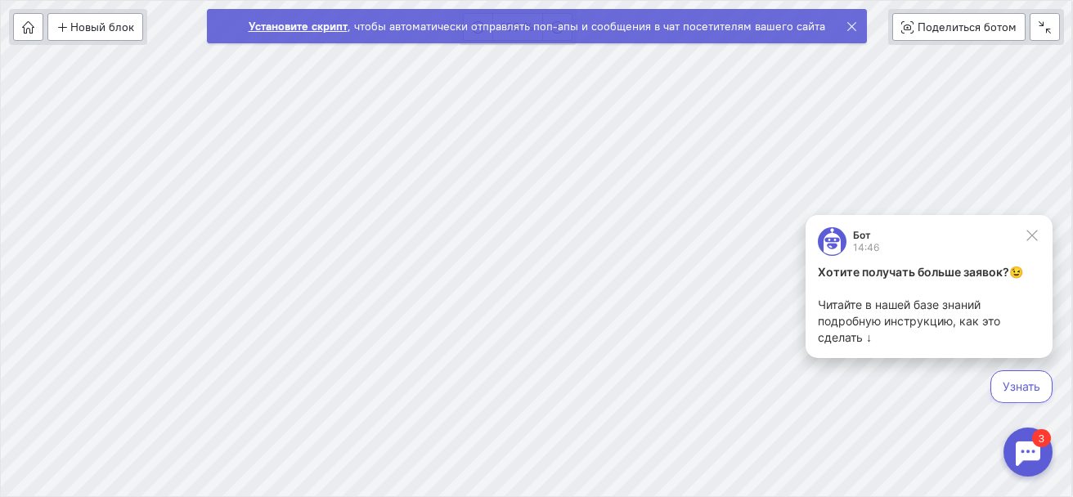
click at [1020, 461] on div at bounding box center [1027, 452] width 49 height 49
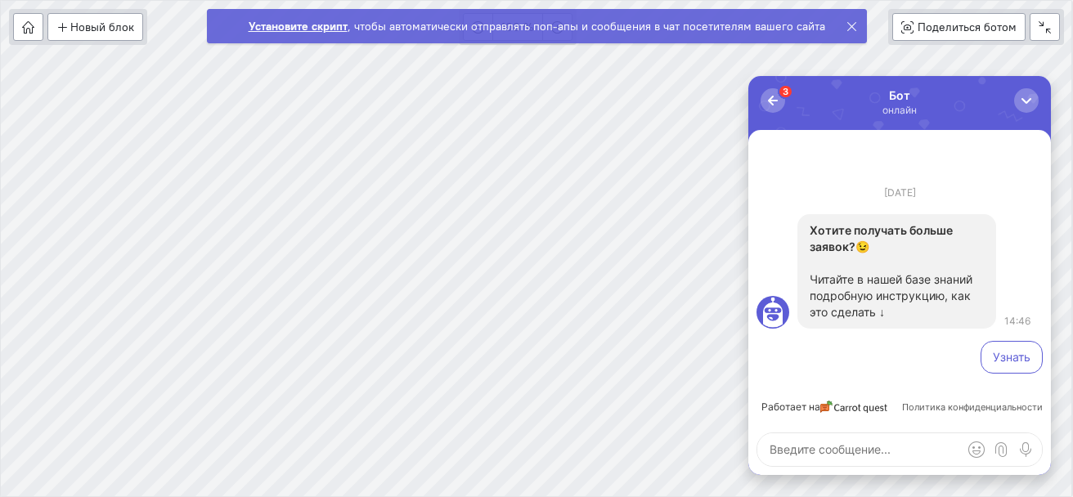
scroll to position [0, 0]
click at [770, 110] on button "3 2" at bounding box center [773, 100] width 25 height 25
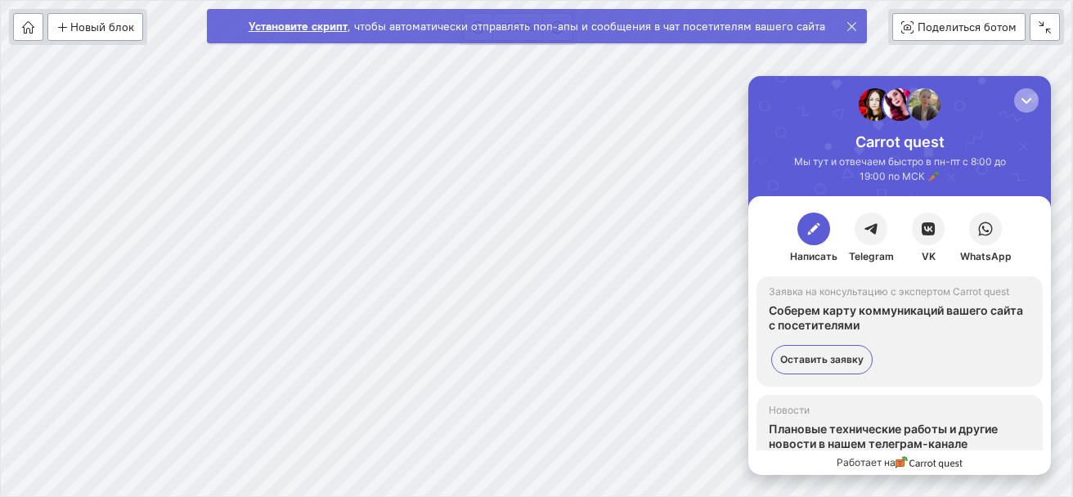
click at [1021, 103] on div "button" at bounding box center [1026, 100] width 16 height 16
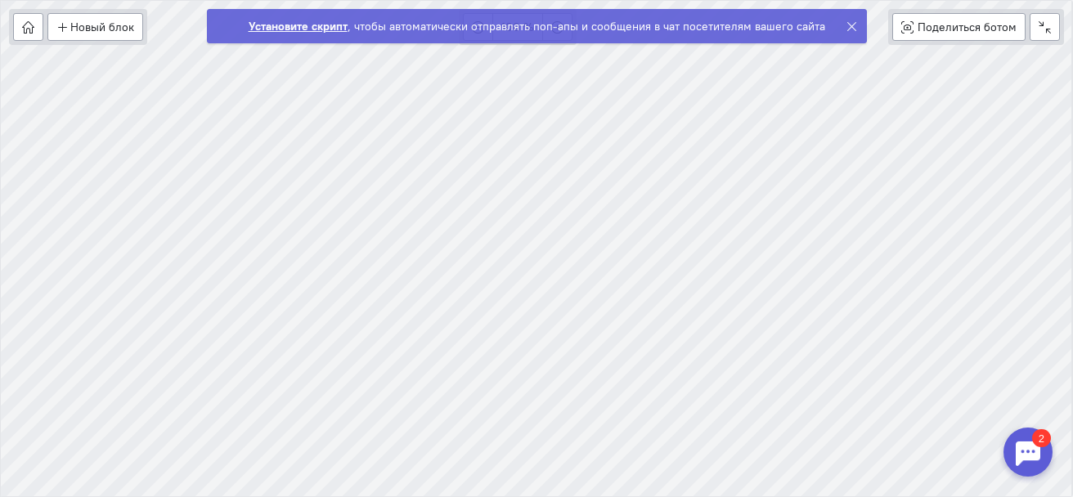
click at [1035, 456] on div at bounding box center [1027, 452] width 49 height 49
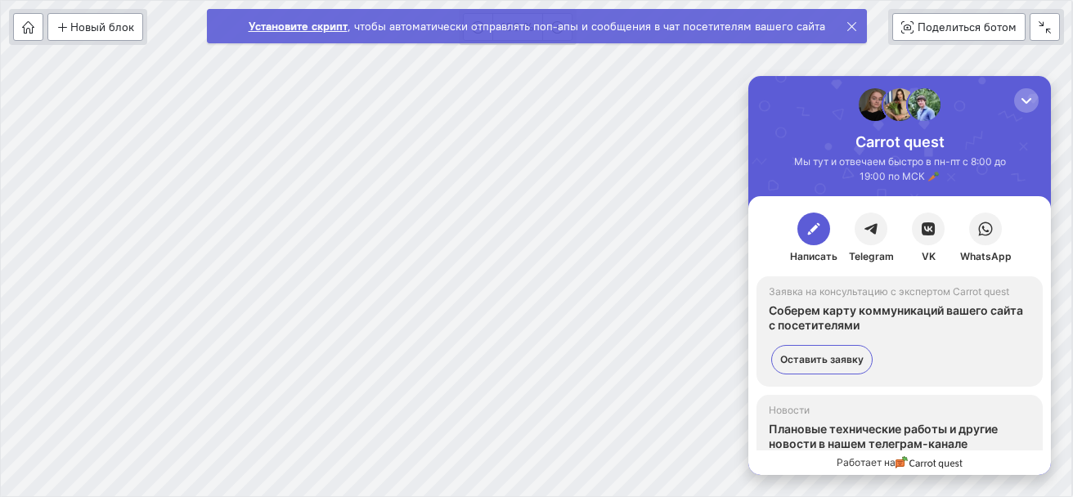
click at [1035, 456] on div "Написать Telegram VK WhatsApp Заявка на консультацию с экспертом Carrot quest С…" at bounding box center [899, 335] width 303 height 279
click at [1033, 104] on div "button" at bounding box center [1026, 100] width 16 height 16
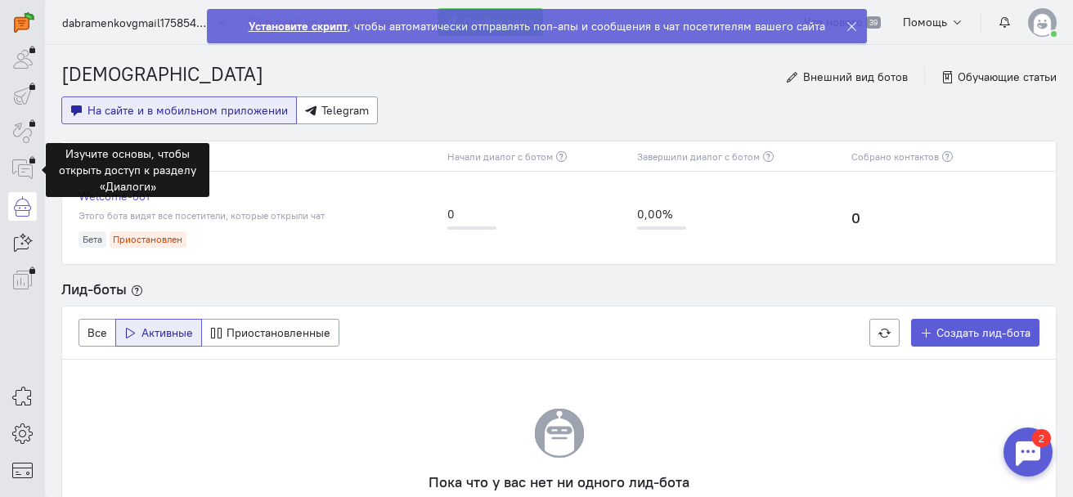
click at [32, 173] on div at bounding box center [22, 169] width 29 height 29
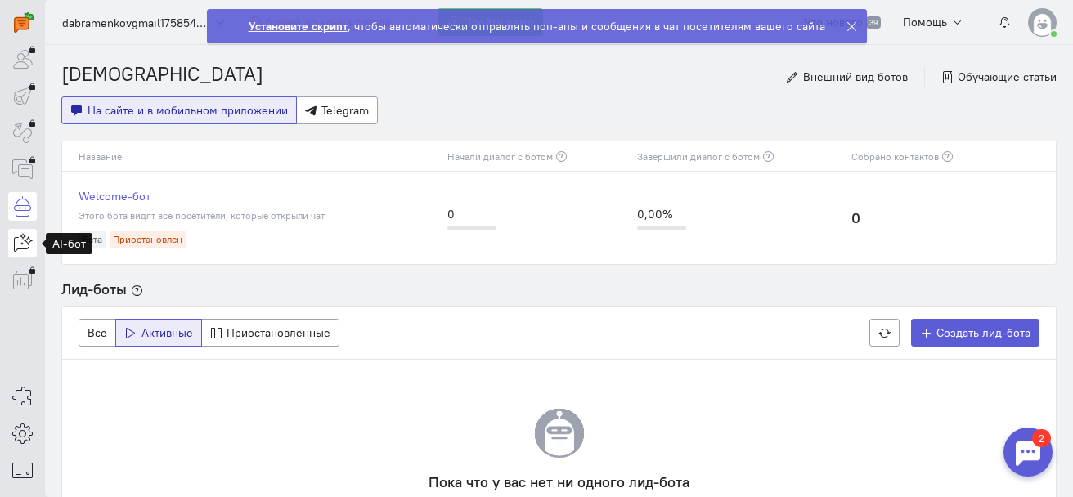
click at [25, 246] on icon at bounding box center [22, 243] width 20 height 20
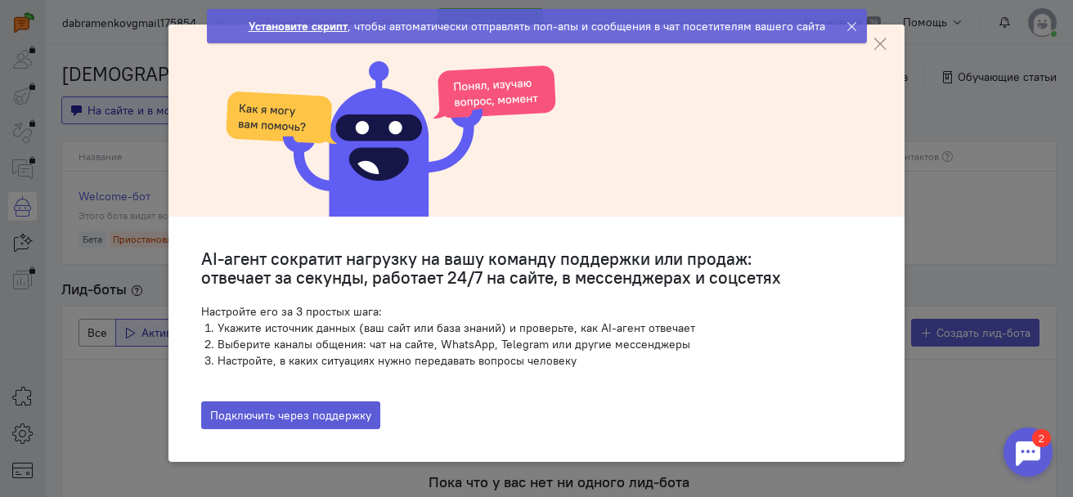
click at [121, 402] on ngb-modal-window "AI-агент сократит нагрузку на вашу команду поддержки или продаж: отвечает за се…" at bounding box center [536, 248] width 1073 height 497
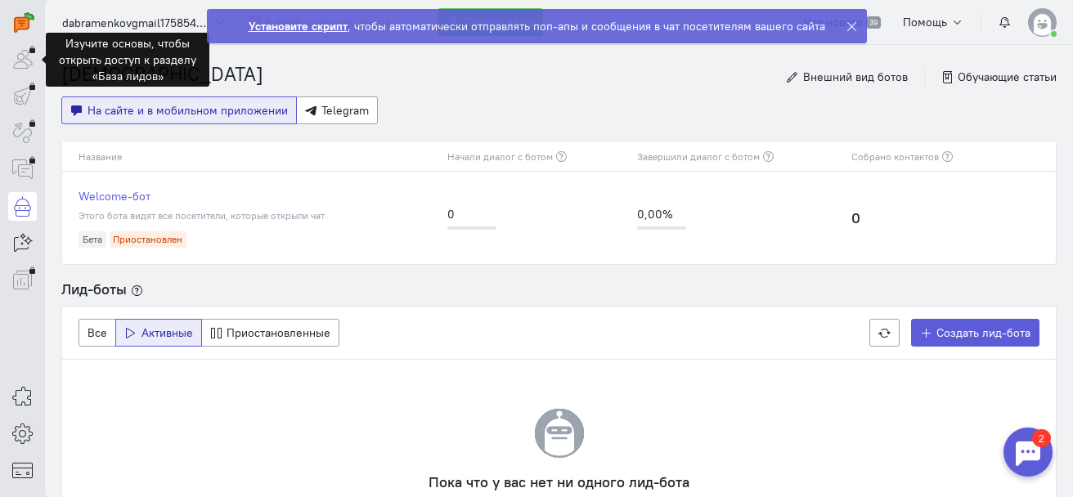
click at [23, 65] on div at bounding box center [22, 59] width 29 height 29
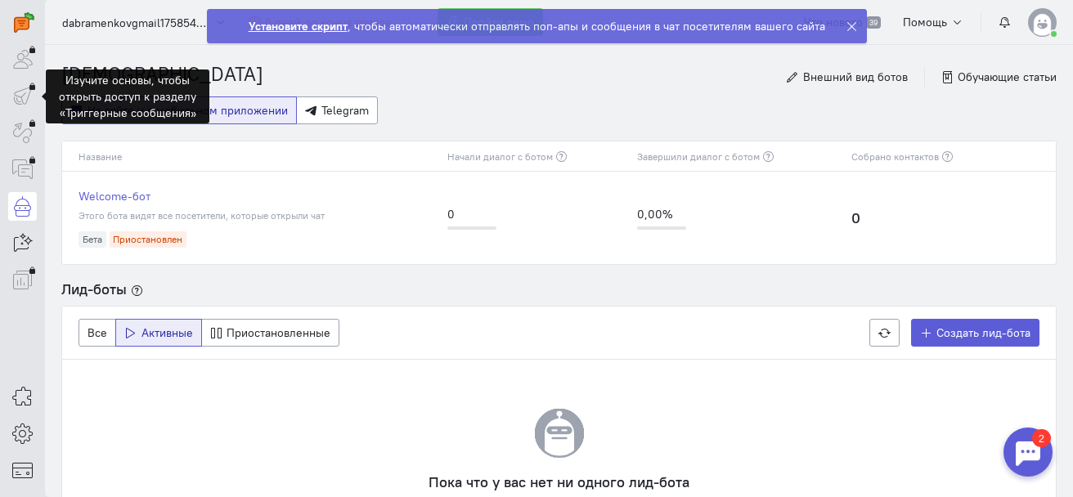
click at [21, 102] on div at bounding box center [22, 96] width 29 height 29
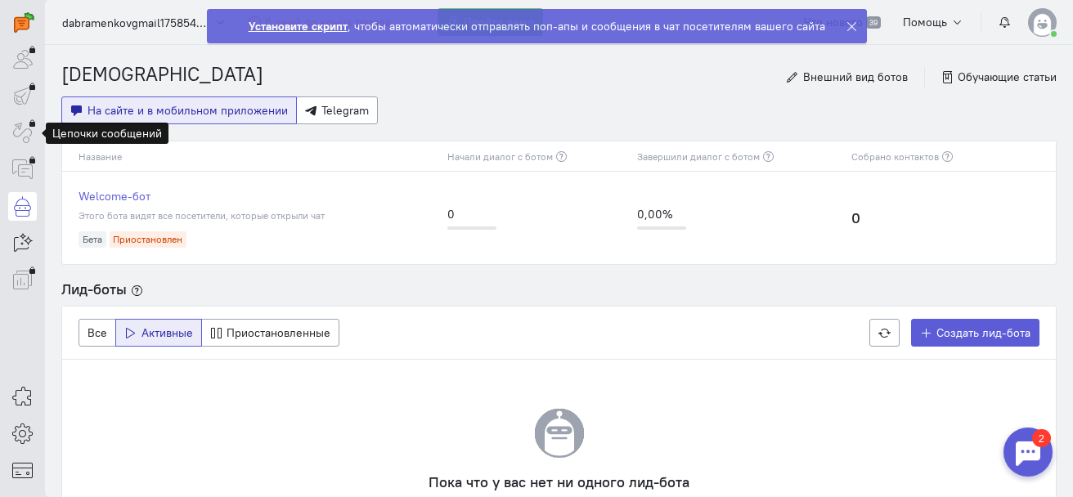
click at [24, 144] on div at bounding box center [22, 133] width 29 height 29
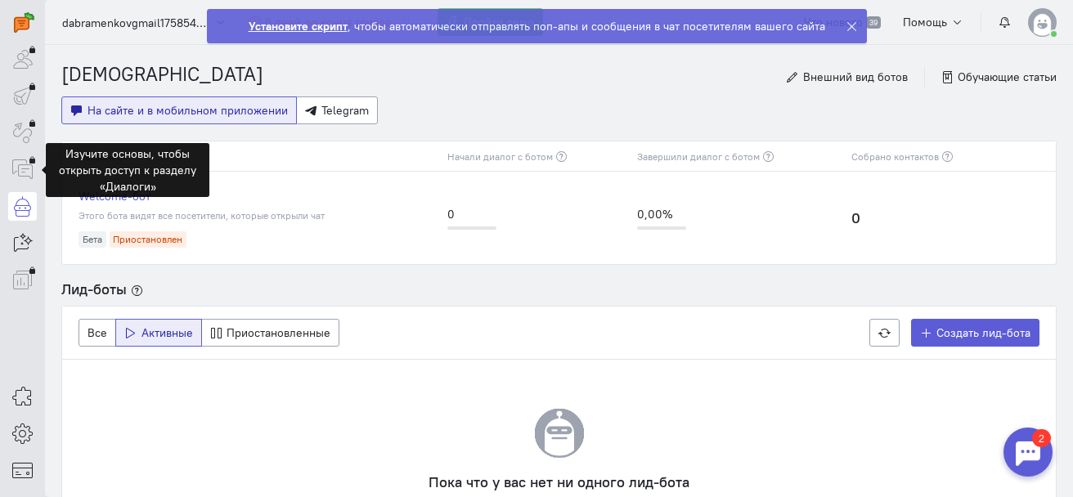
click at [23, 172] on div at bounding box center [22, 169] width 29 height 29
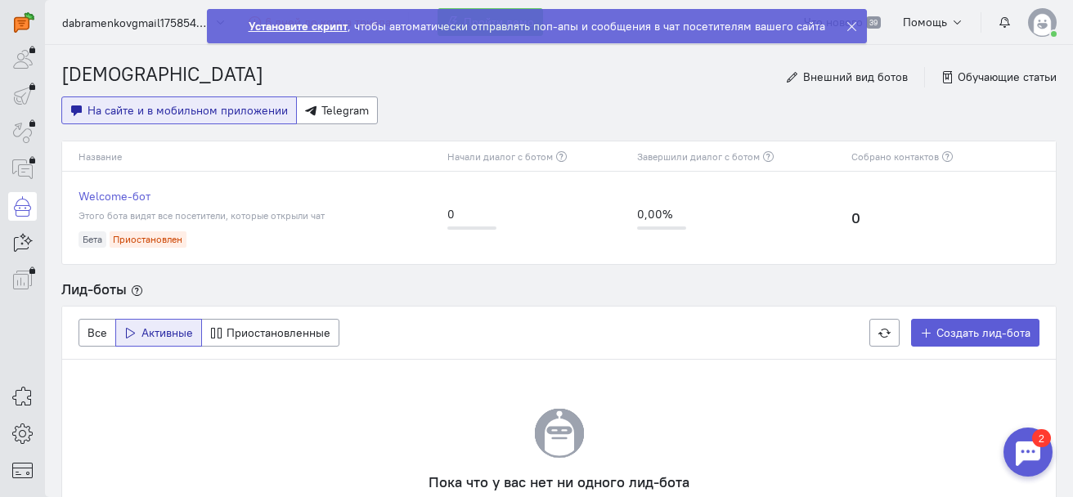
click at [141, 110] on span "На сайте и в мобильном приложении" at bounding box center [188, 110] width 200 height 15
click at [871, 78] on span "Внешний вид ботов" at bounding box center [855, 77] width 105 height 15
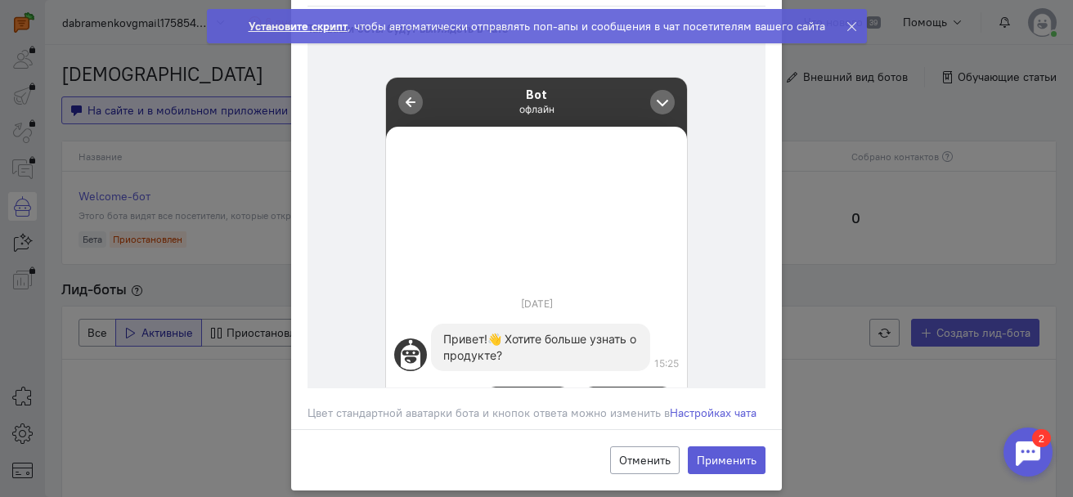
scroll to position [254, 0]
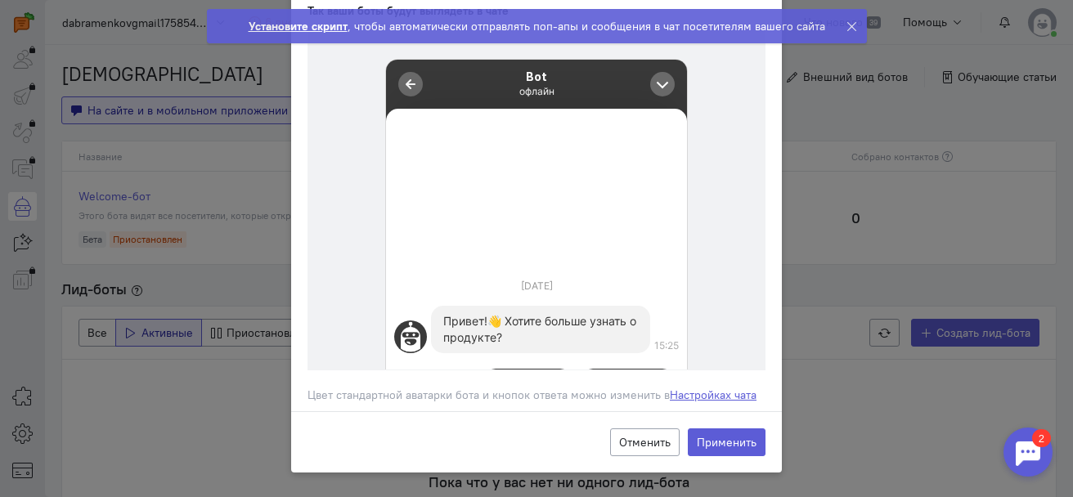
click at [693, 396] on link "Настройках чата" at bounding box center [713, 395] width 87 height 15
